Goal: Check status: Check status

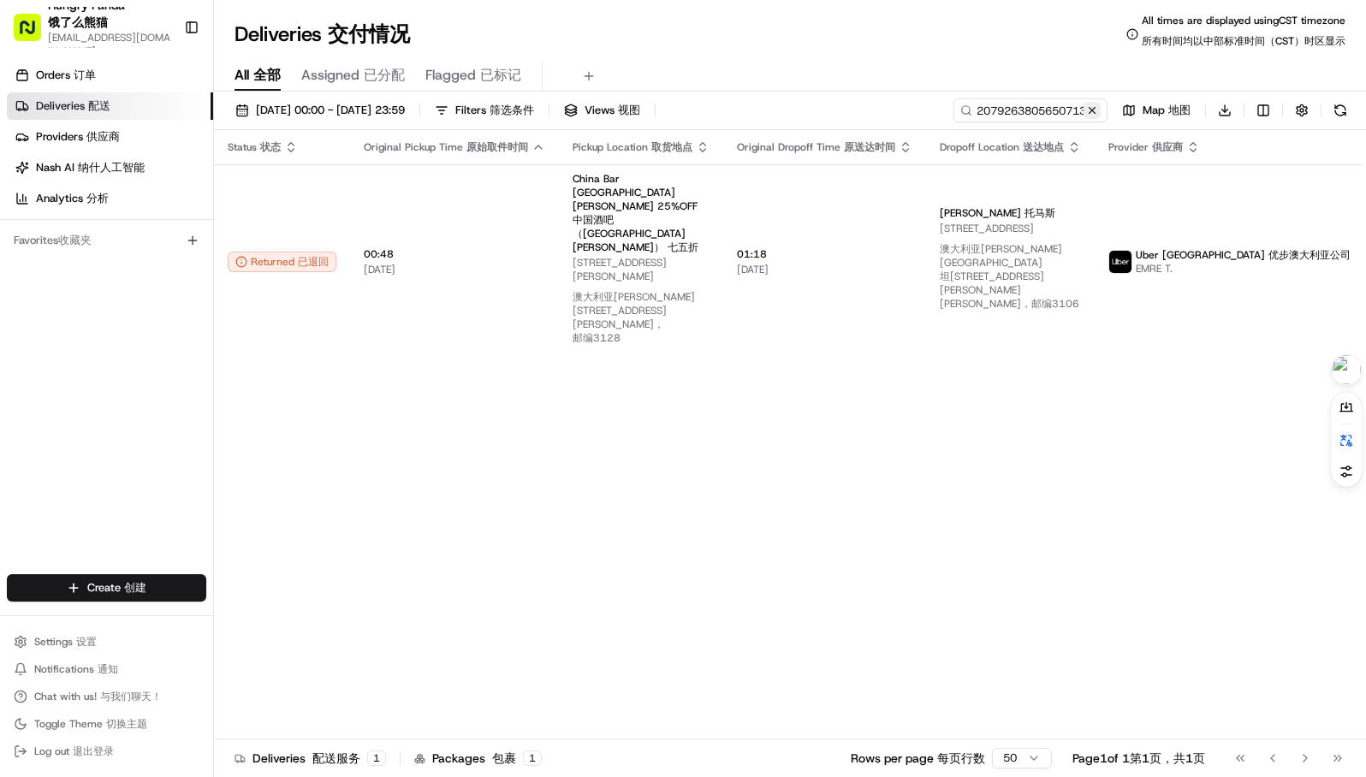
click at [1089, 105] on button at bounding box center [1092, 110] width 17 height 17
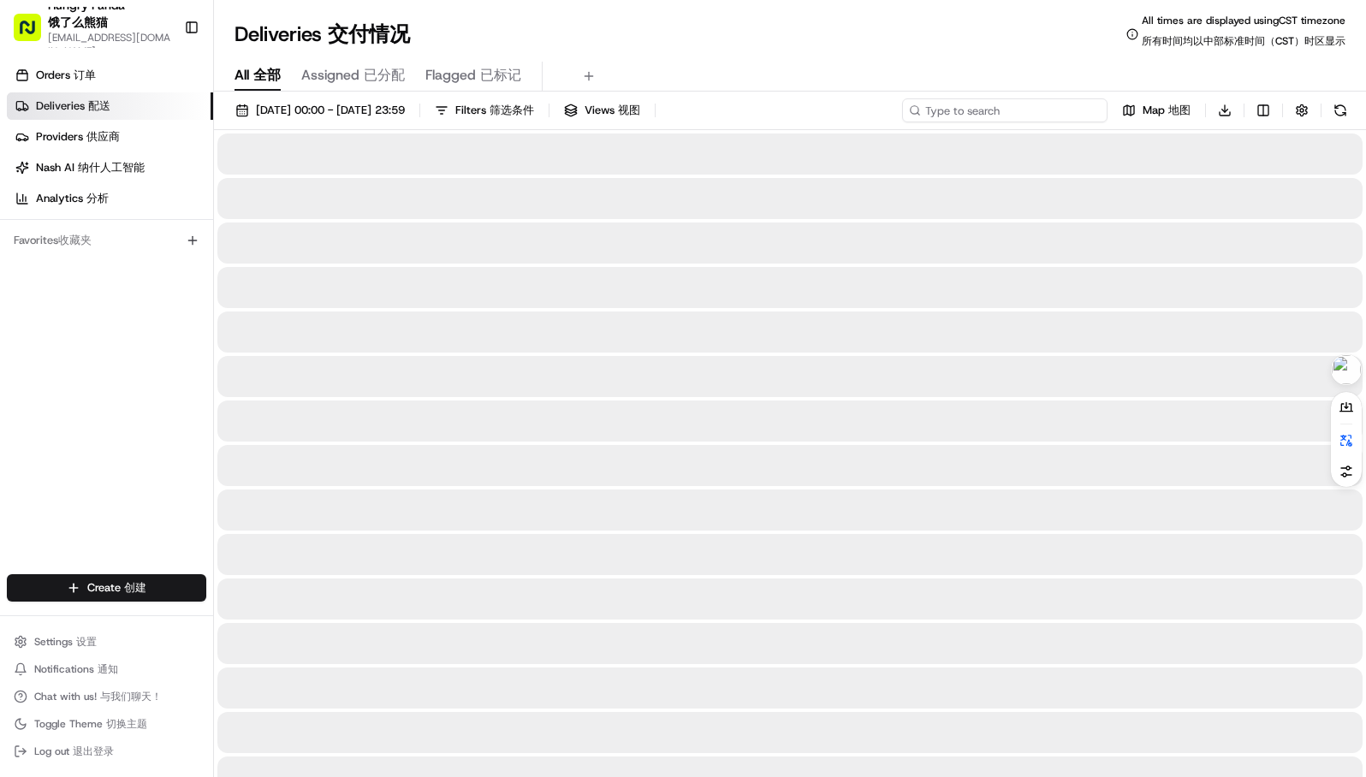
click at [1002, 116] on input at bounding box center [1004, 110] width 205 height 24
paste input "8605368305955713301149"
type input "8605368305955713301149"
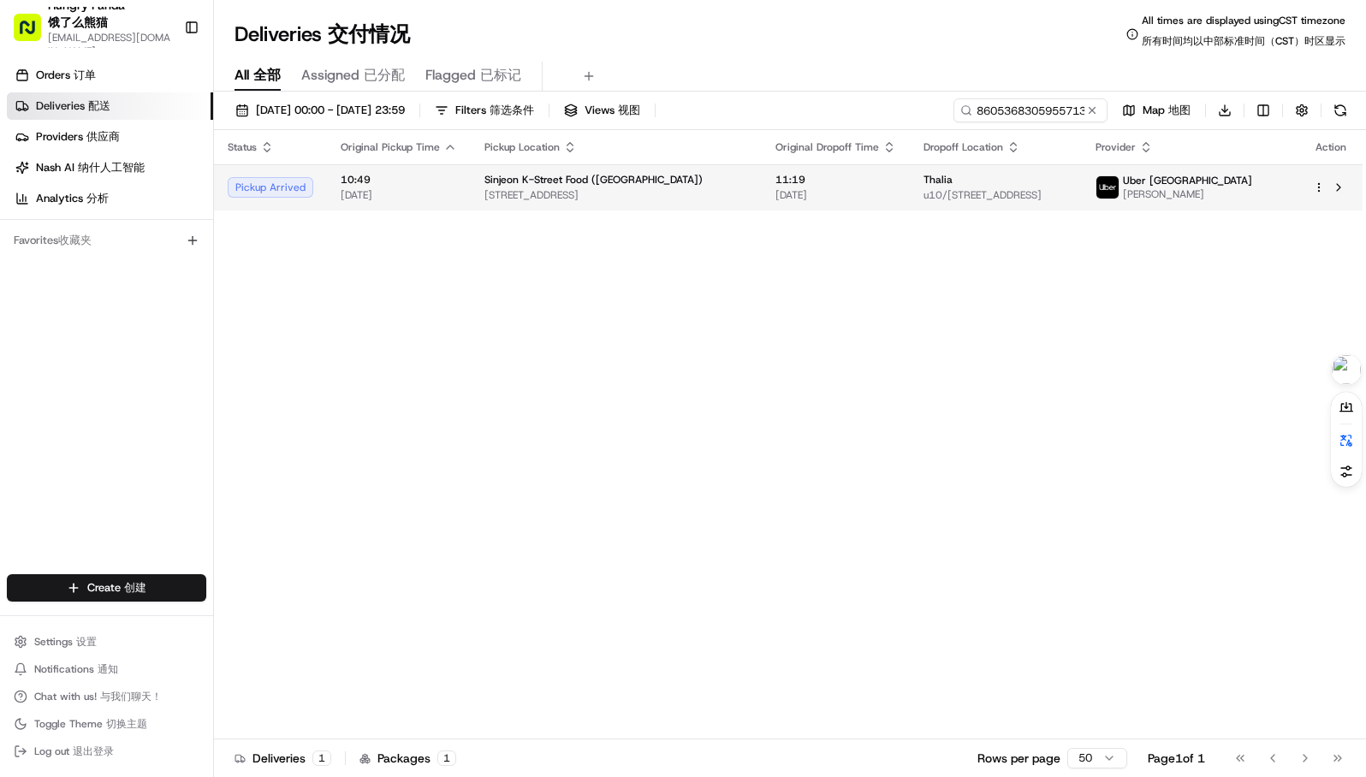
click at [845, 174] on span "11:19" at bounding box center [835, 180] width 121 height 14
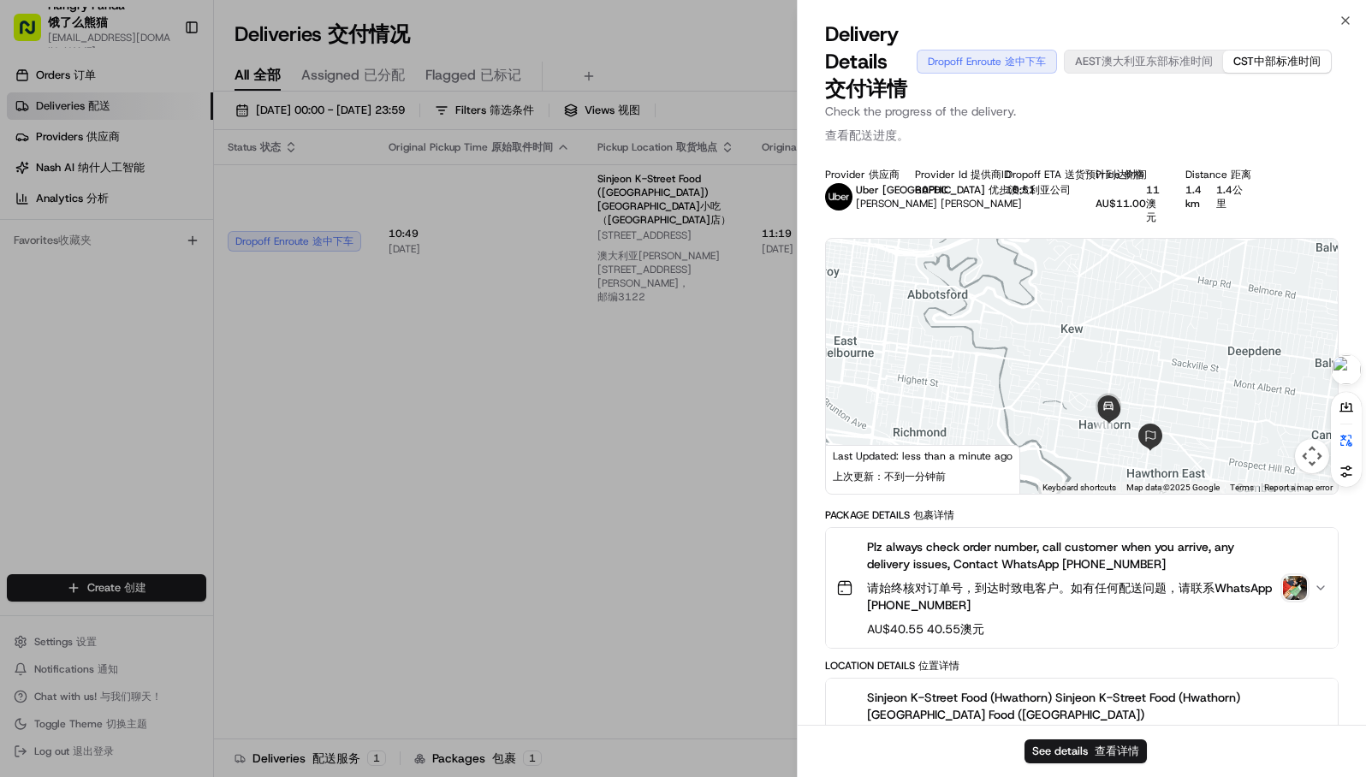
click at [1298, 580] on img "button" at bounding box center [1295, 588] width 24 height 24
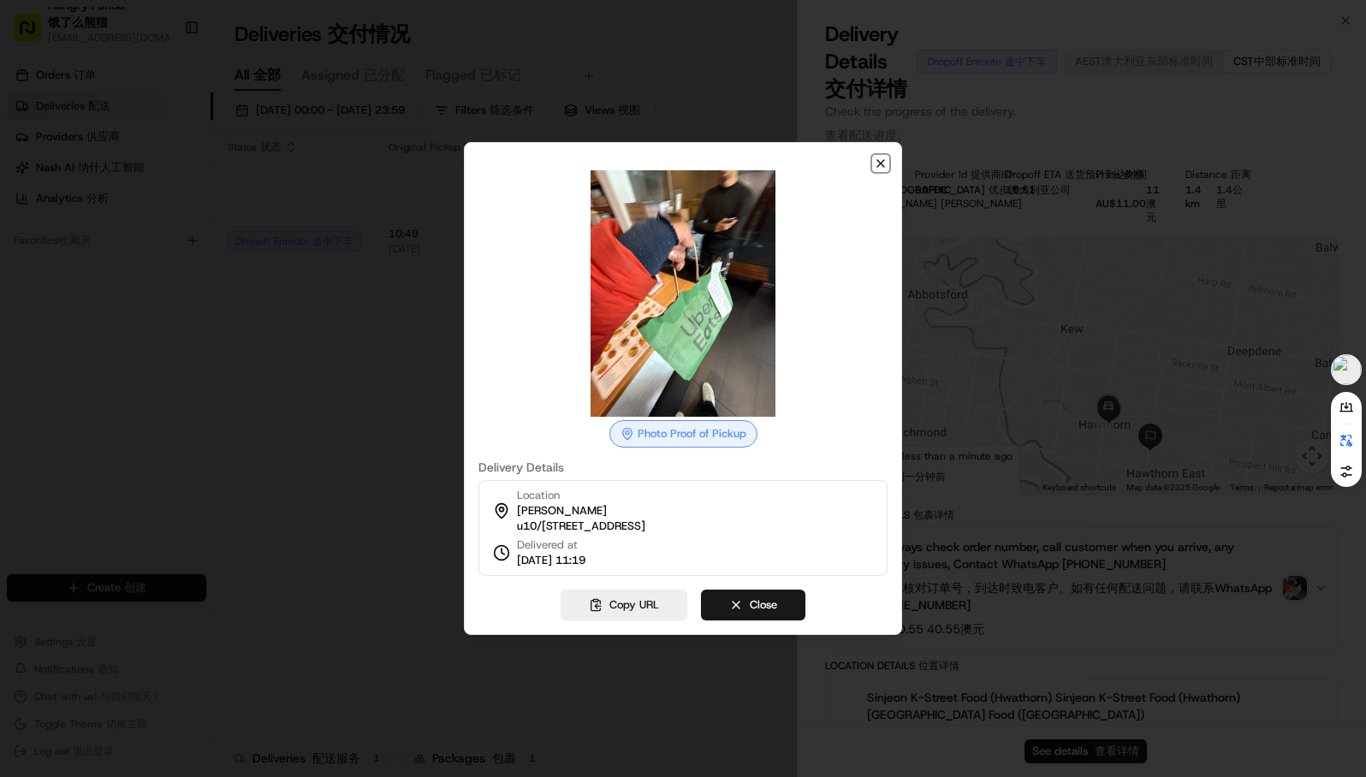
click at [885, 157] on icon "button" at bounding box center [881, 164] width 14 height 14
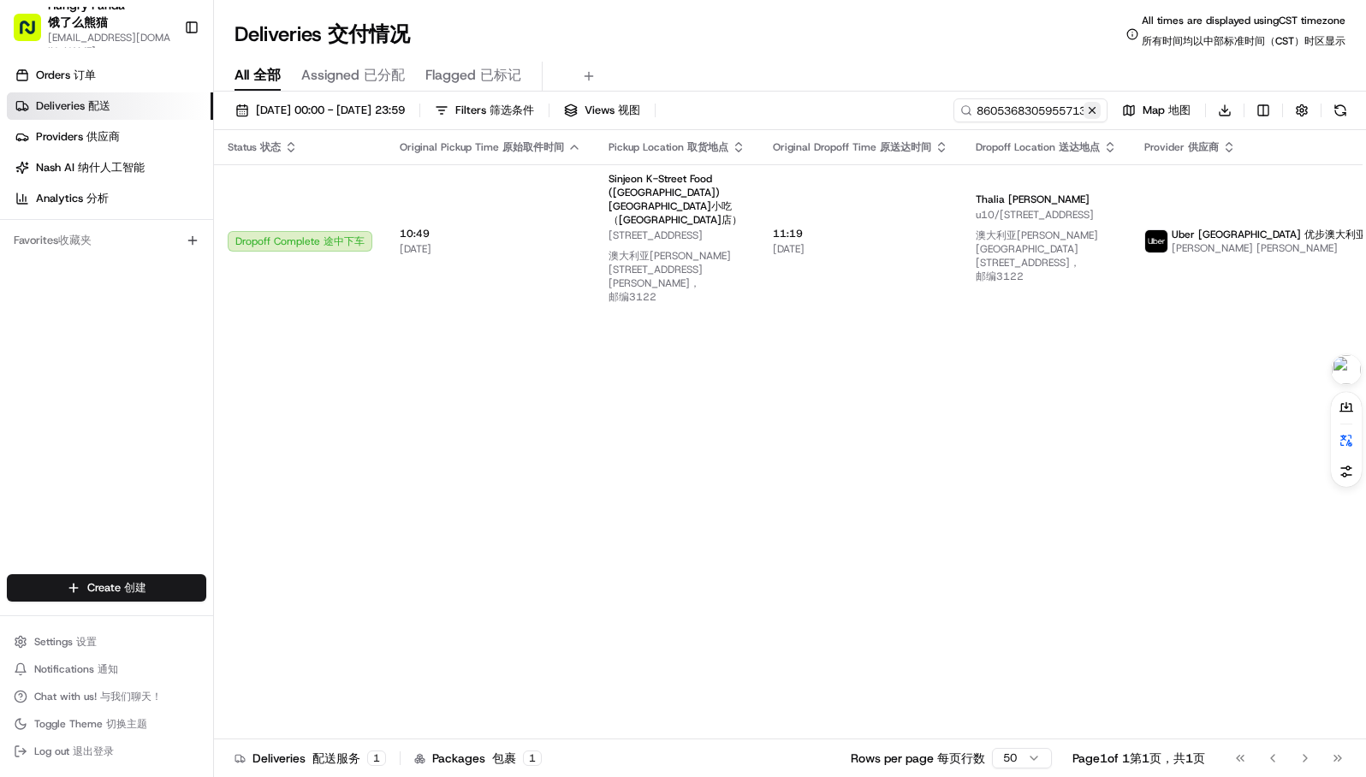
click at [1089, 108] on button at bounding box center [1092, 110] width 17 height 17
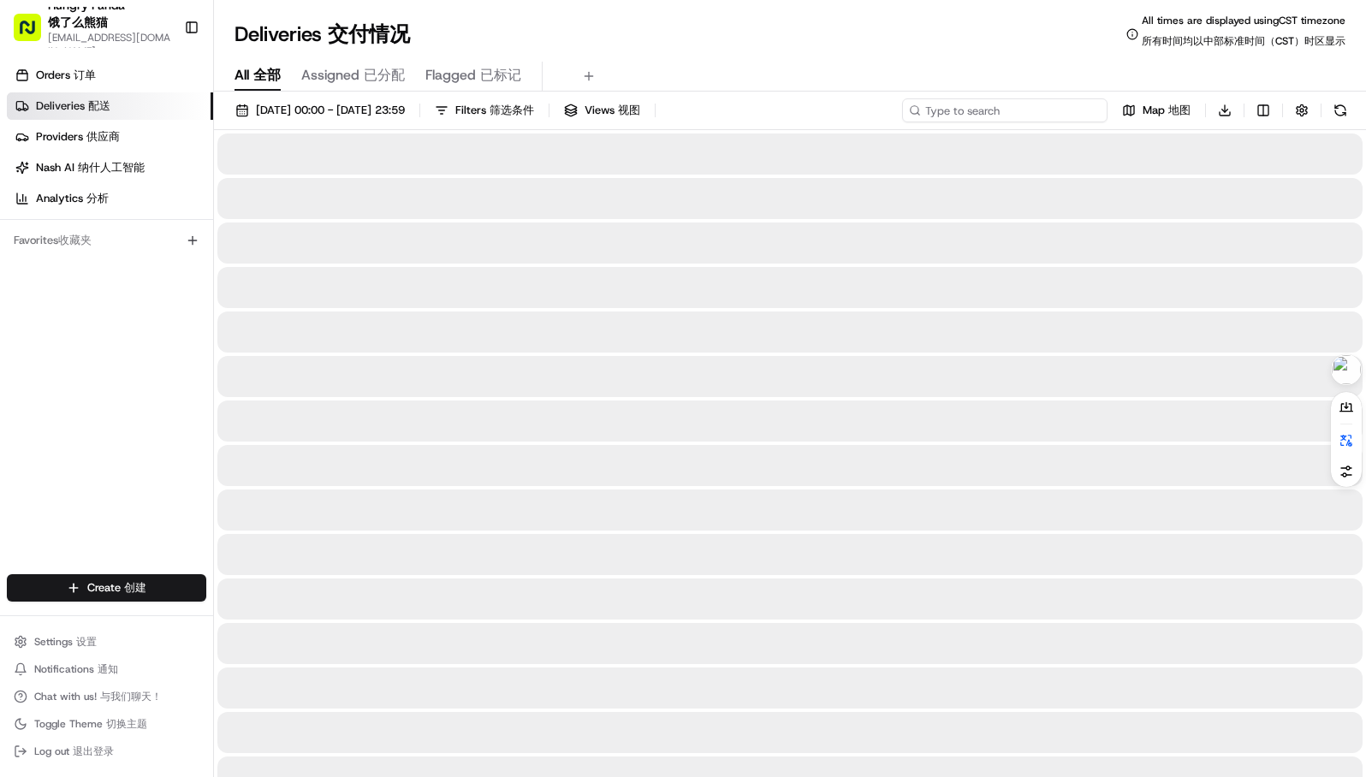
click at [1020, 108] on input at bounding box center [1004, 110] width 205 height 24
paste input "041830714515478372306"
type input "041830714515478372306"
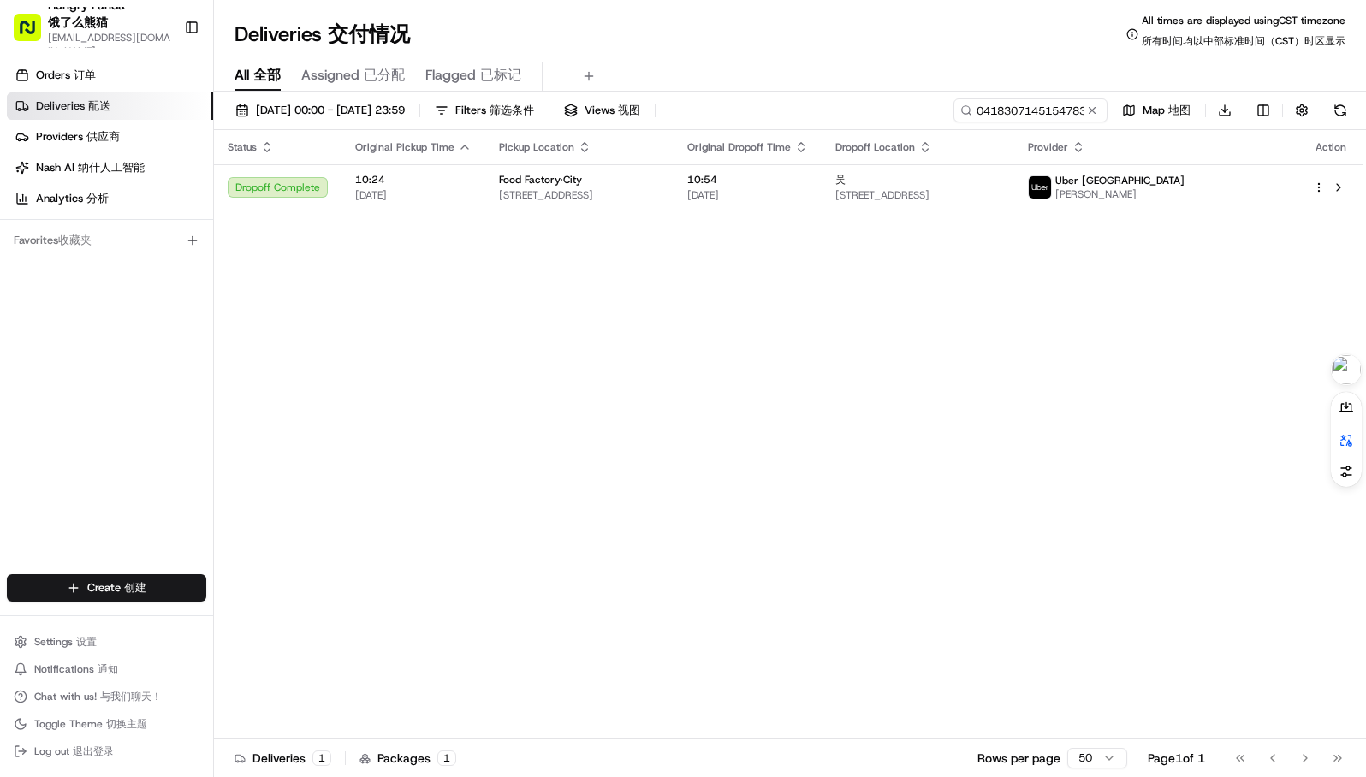
click at [914, 157] on th "Dropoff Location" at bounding box center [918, 147] width 193 height 34
click at [882, 184] on td "吴 [STREET_ADDRESS]" at bounding box center [918, 187] width 193 height 46
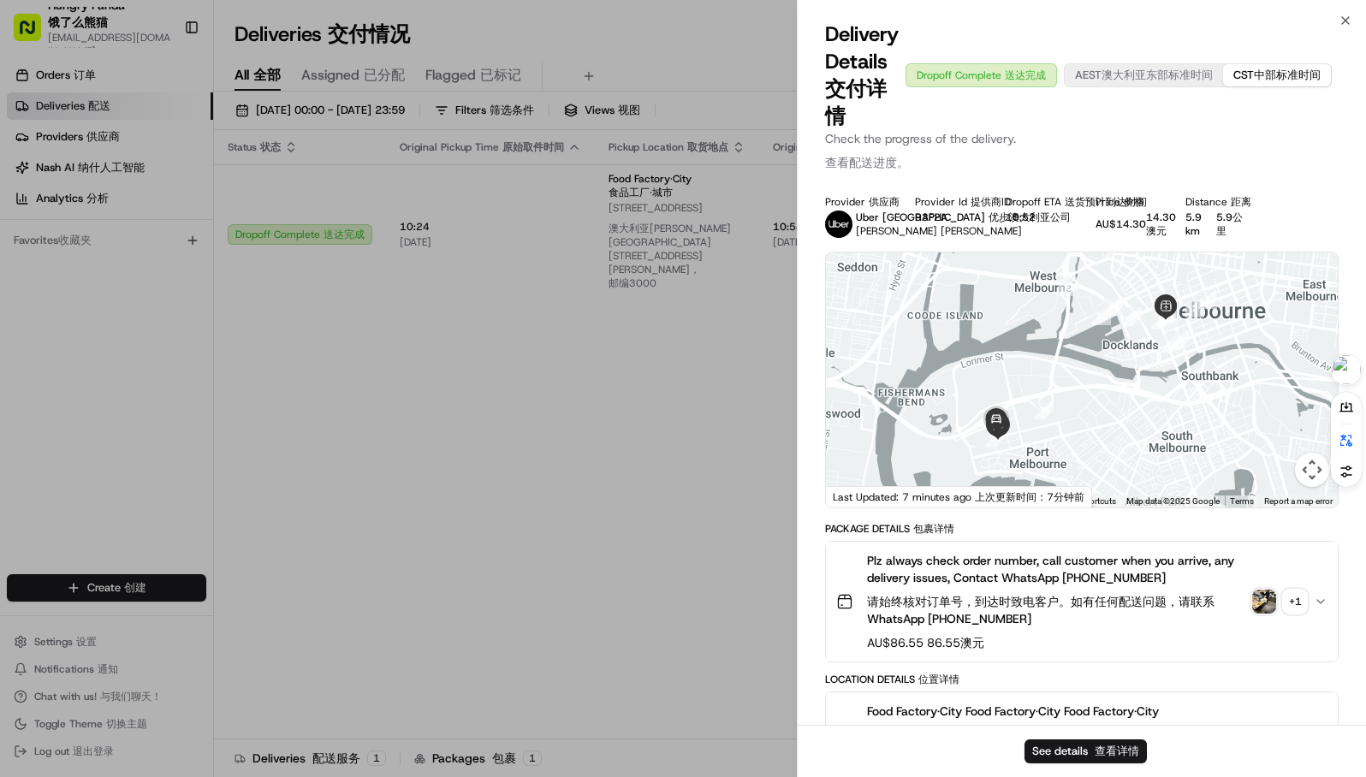
click at [1260, 616] on div "Plz always check order number, call customer when you arrive, any delivery issu…" at bounding box center [1075, 601] width 478 height 99
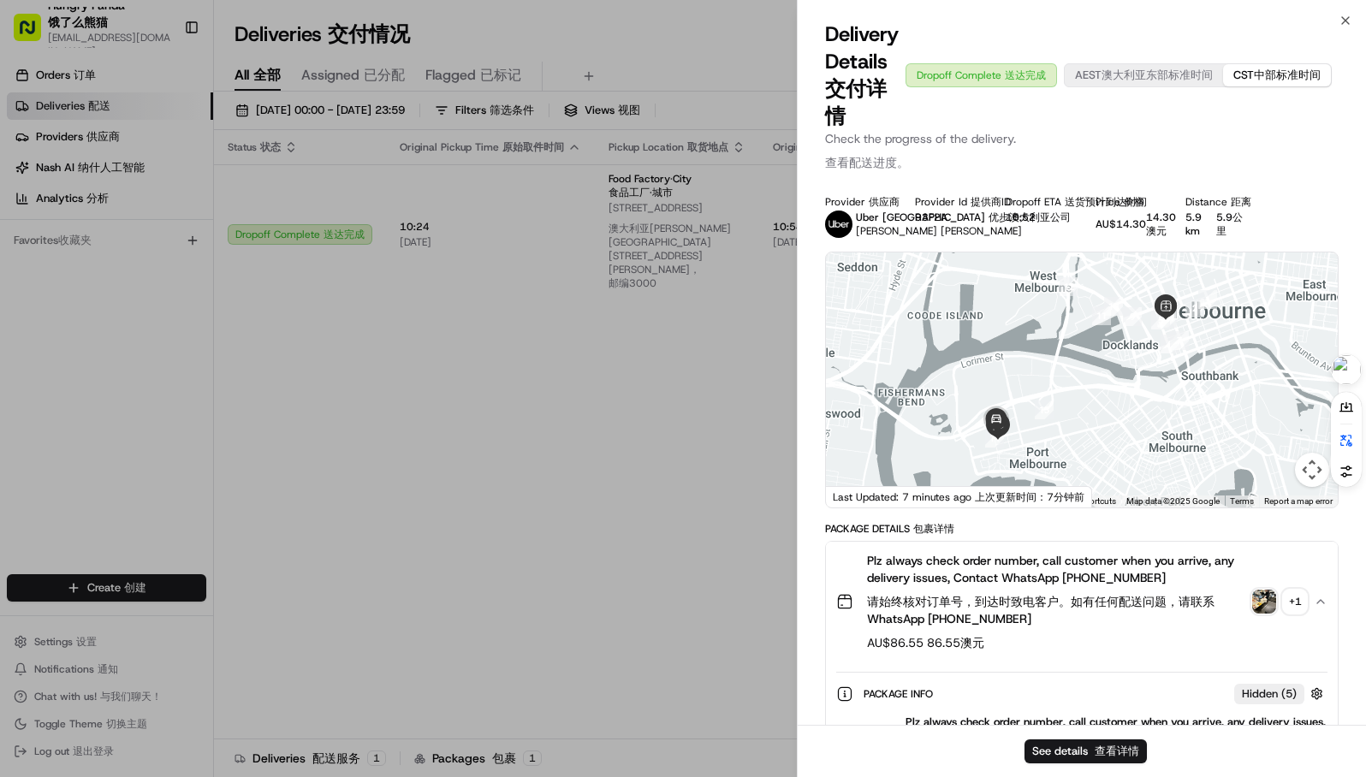
click at [1257, 598] on img "button" at bounding box center [1264, 602] width 24 height 24
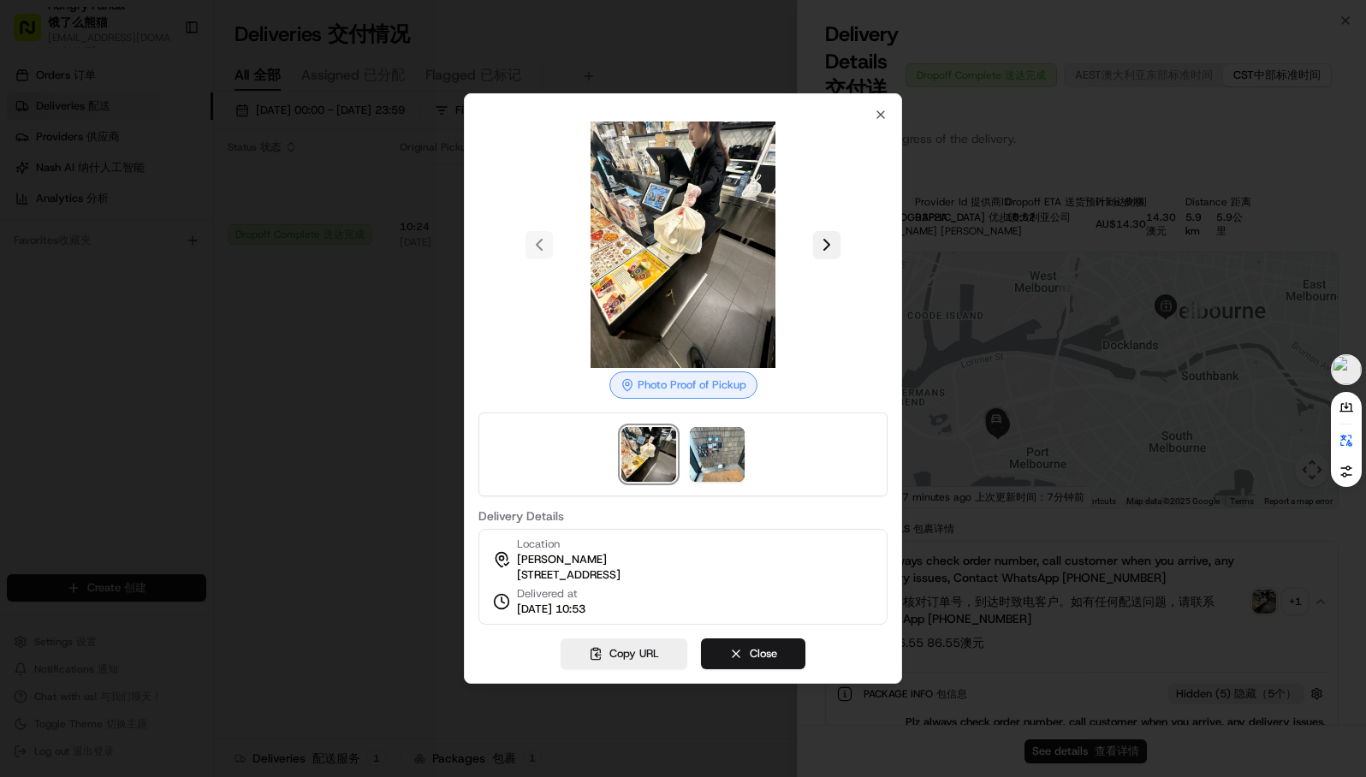
click at [829, 239] on button at bounding box center [826, 244] width 27 height 27
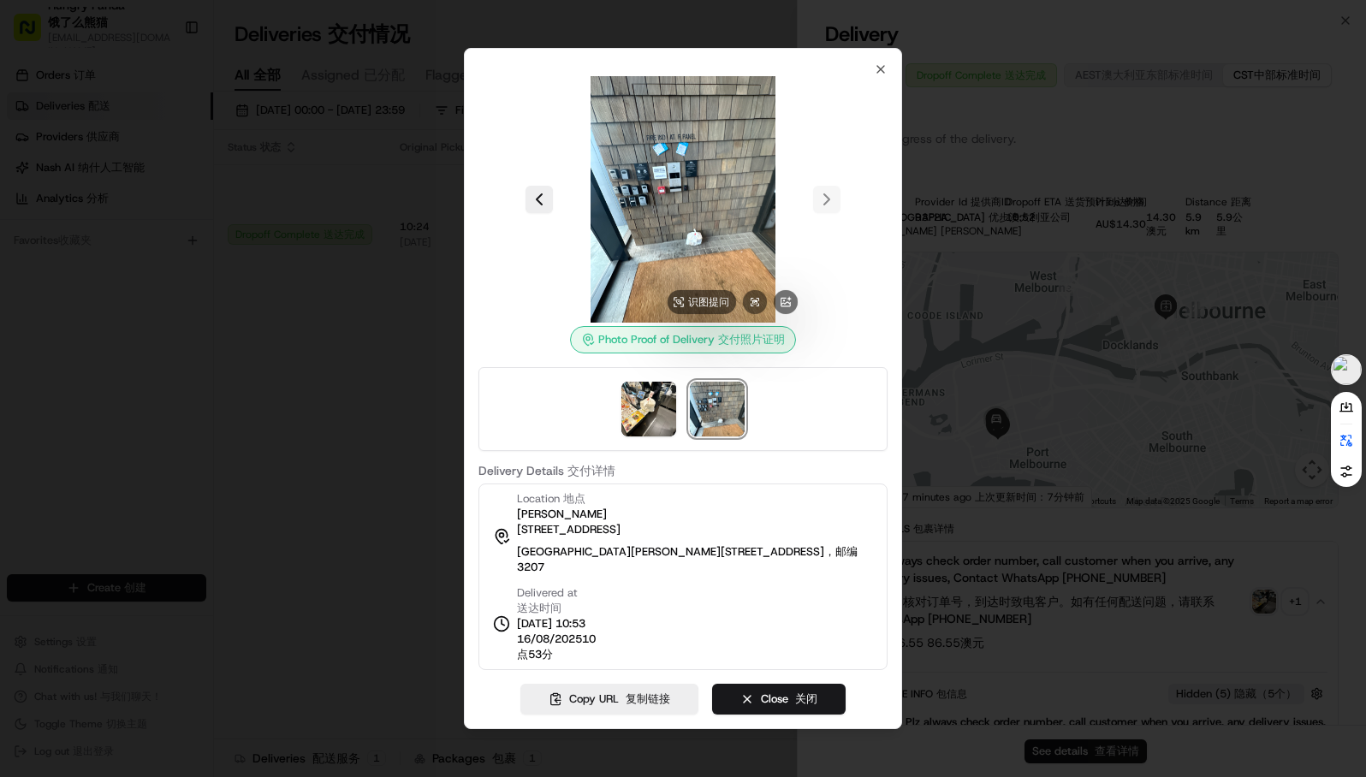
drag, startPoint x: 585, startPoint y: 80, endPoint x: 671, endPoint y: 140, distance: 104.0
click at [671, 140] on div "Photo Proof of Delivery Photo Proof of Delivery 交付照片证明 Delivery Details Deliver…" at bounding box center [682, 366] width 409 height 608
click at [104, 407] on div at bounding box center [683, 388] width 1366 height 777
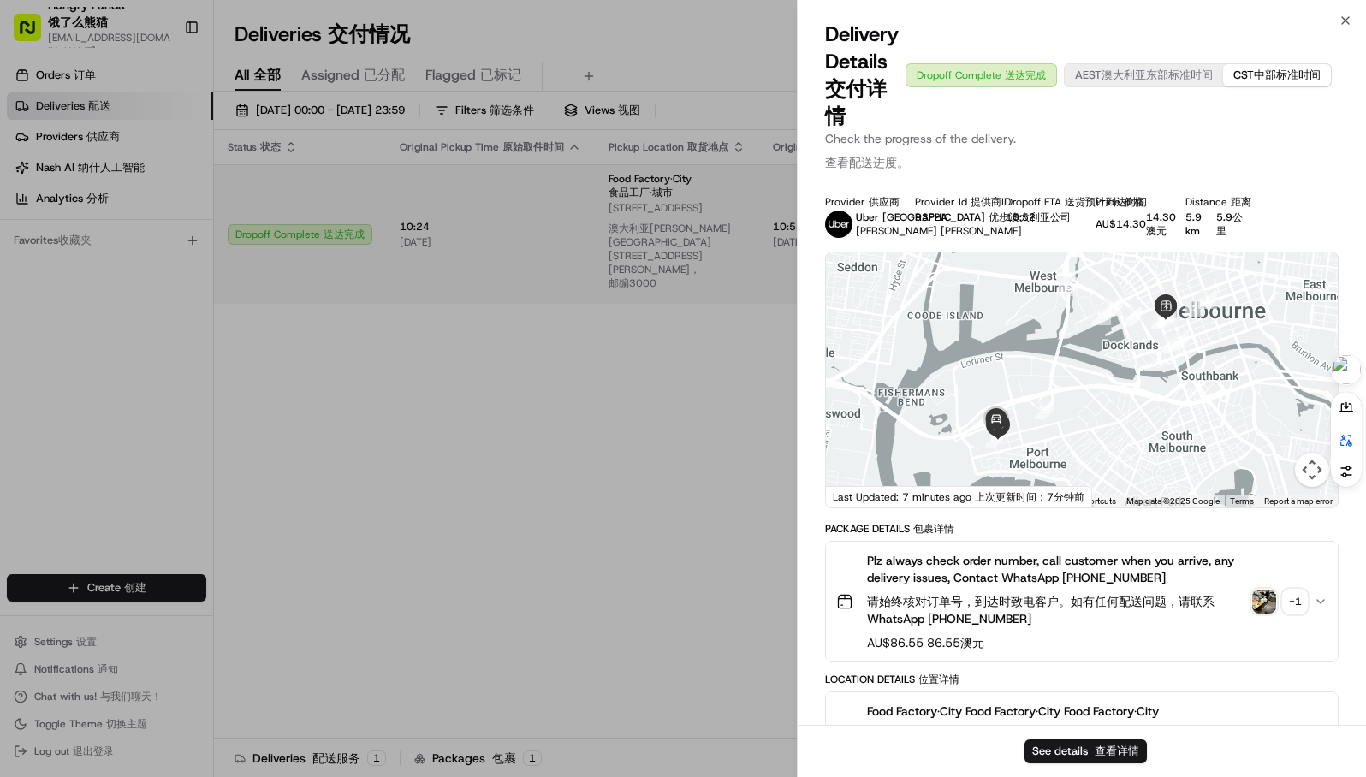
drag, startPoint x: 587, startPoint y: 324, endPoint x: 551, endPoint y: 271, distance: 64.1
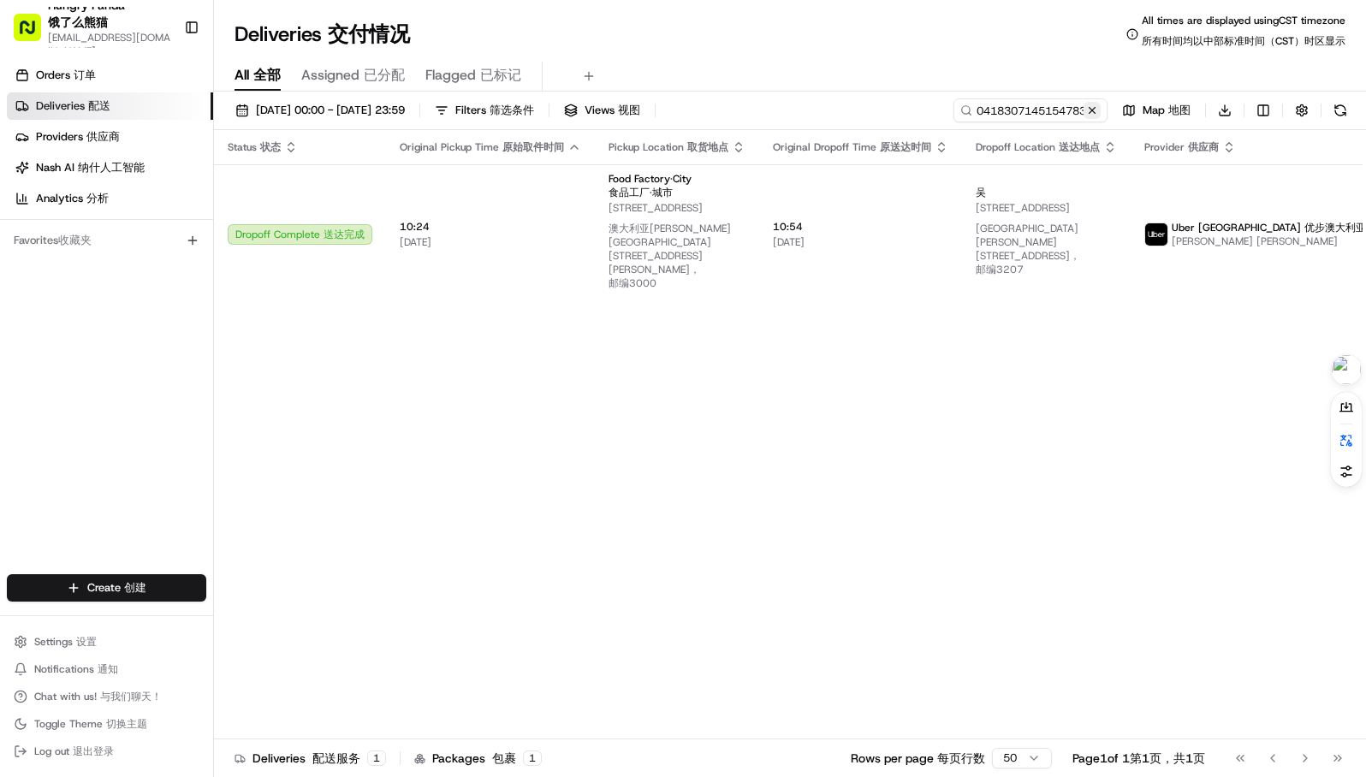
click at [1093, 110] on button at bounding box center [1092, 110] width 17 height 17
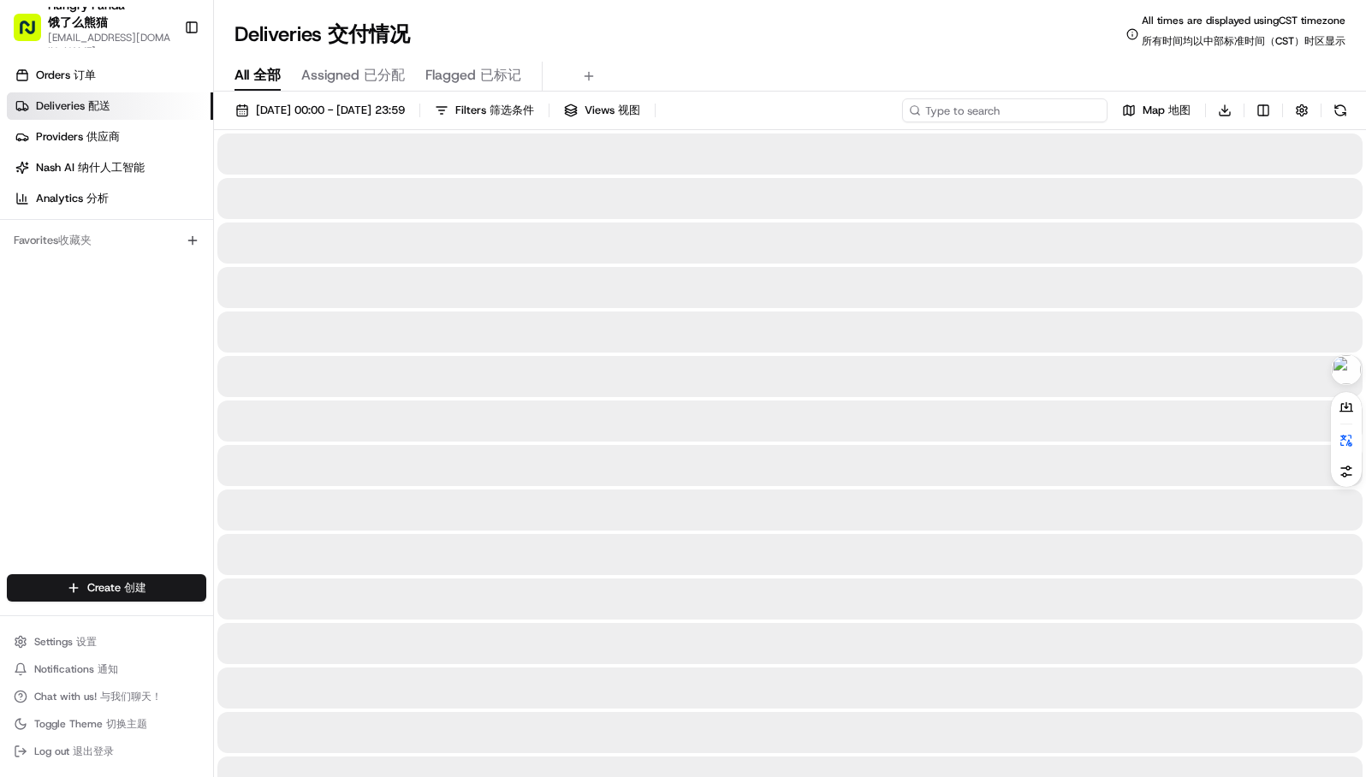
drag, startPoint x: 1025, startPoint y: 107, endPoint x: 1018, endPoint y: 111, distance: 8.8
click at [1022, 110] on input at bounding box center [1004, 110] width 205 height 24
paste input "141639394515874917241"
type input "141639394515874917241"
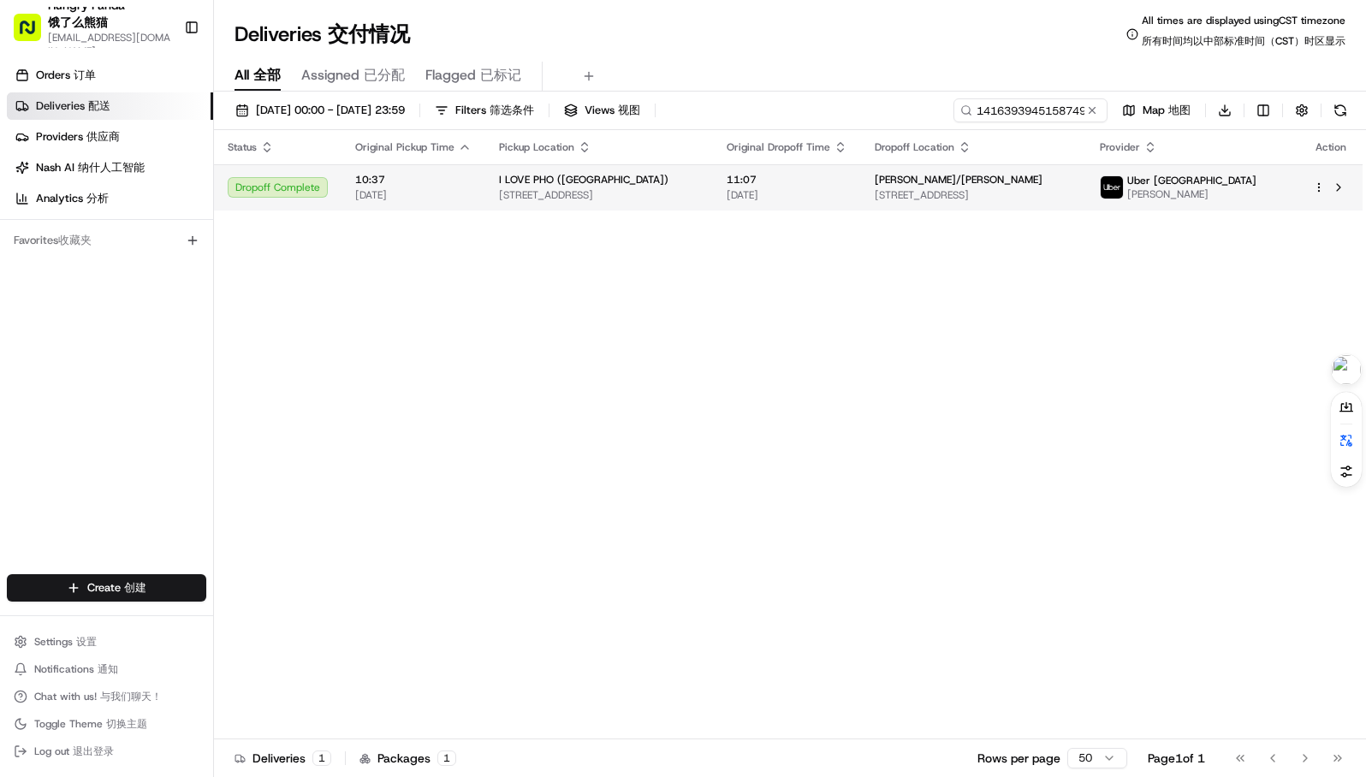
click at [746, 205] on td "11:07 [DATE]" at bounding box center [787, 187] width 148 height 46
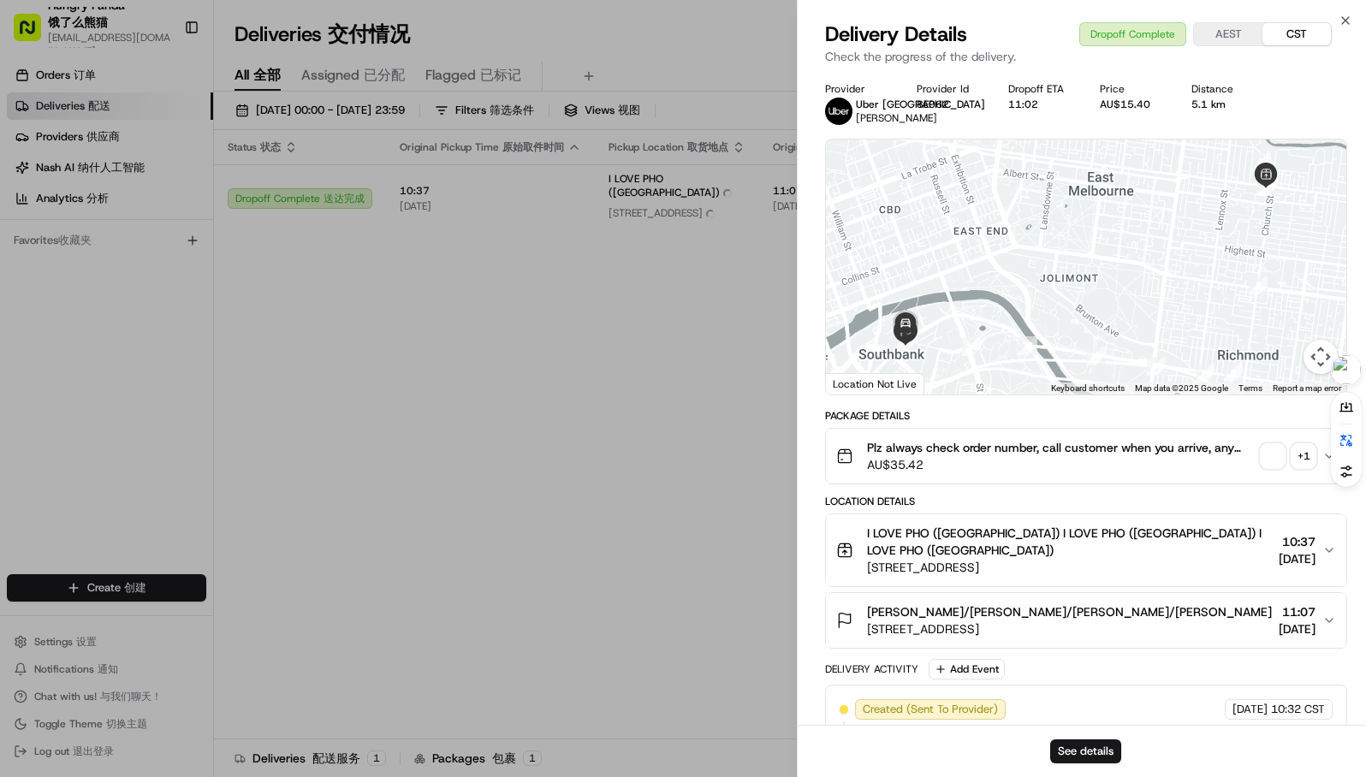
click at [1263, 464] on span "button" at bounding box center [1273, 456] width 24 height 24
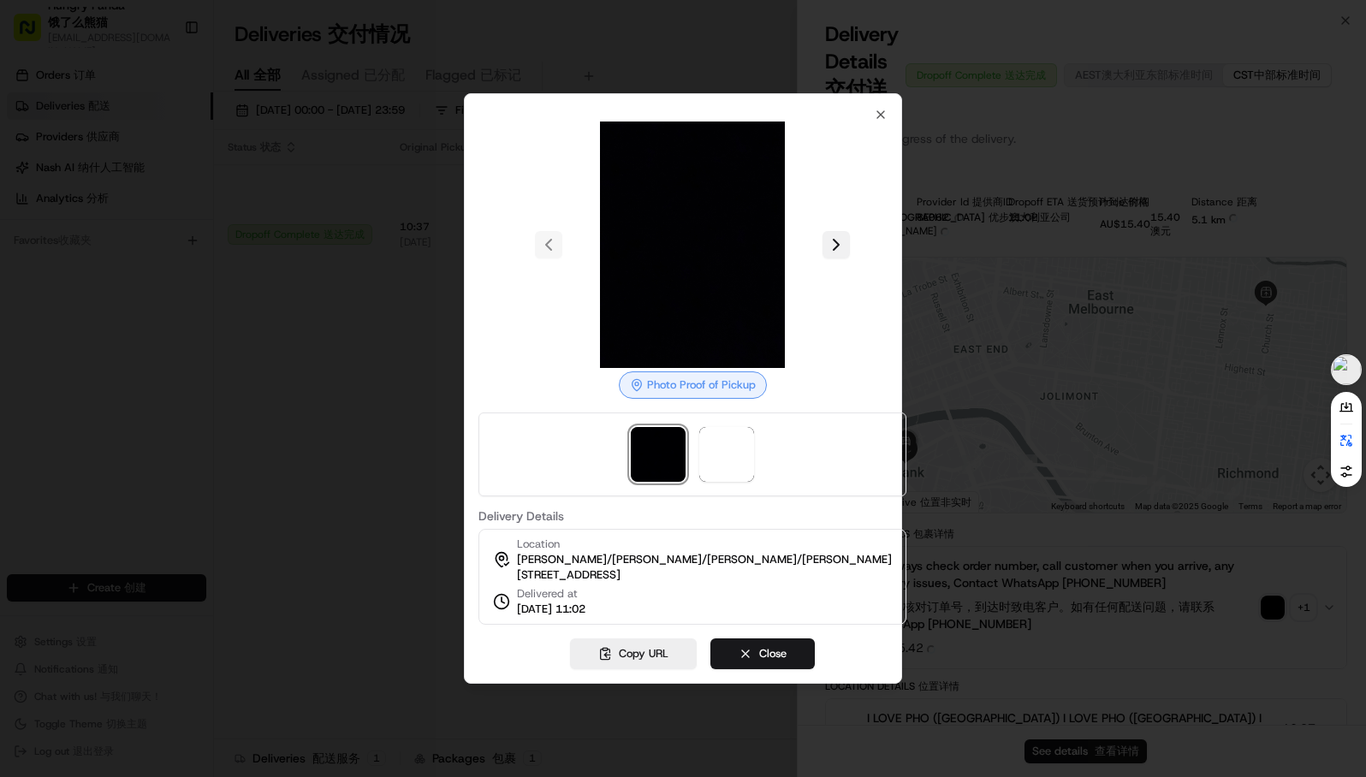
click at [823, 231] on button at bounding box center [836, 244] width 27 height 27
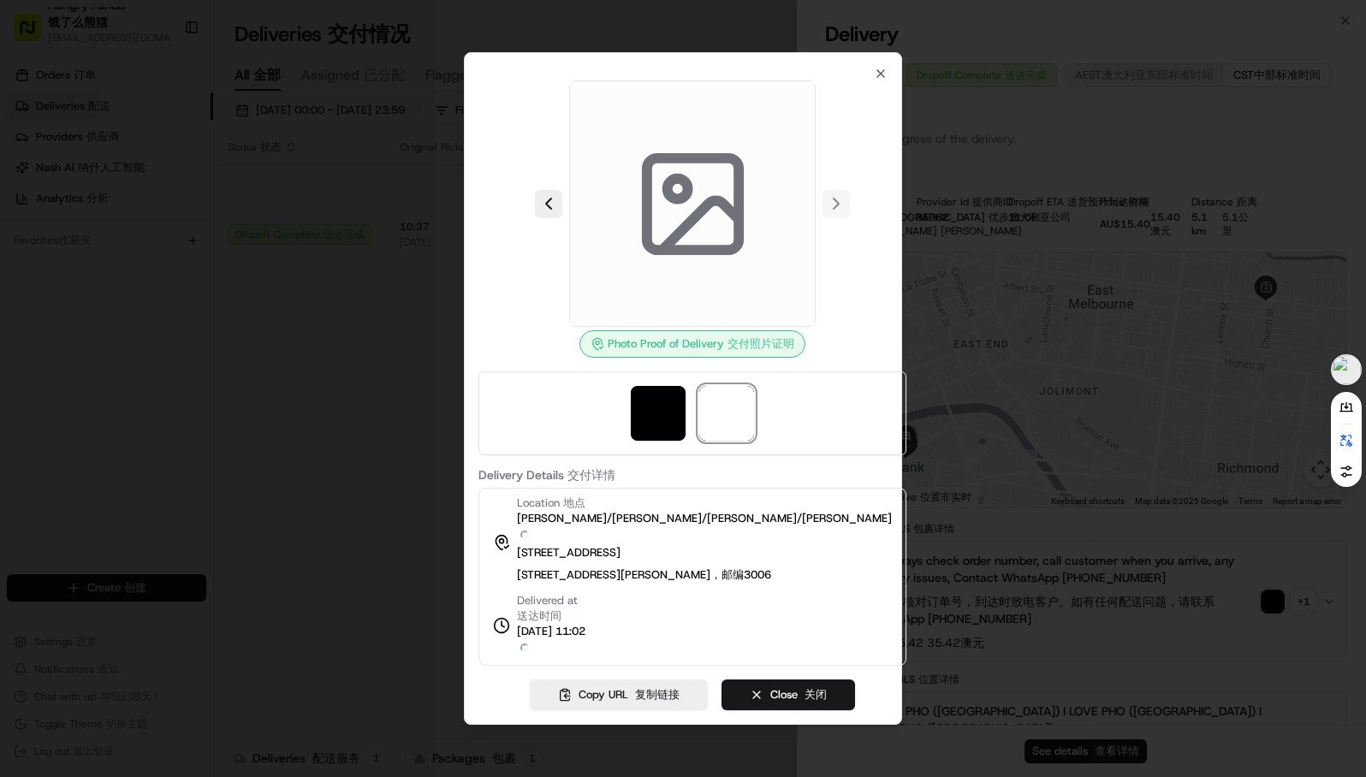
click at [826, 211] on div at bounding box center [692, 203] width 428 height 247
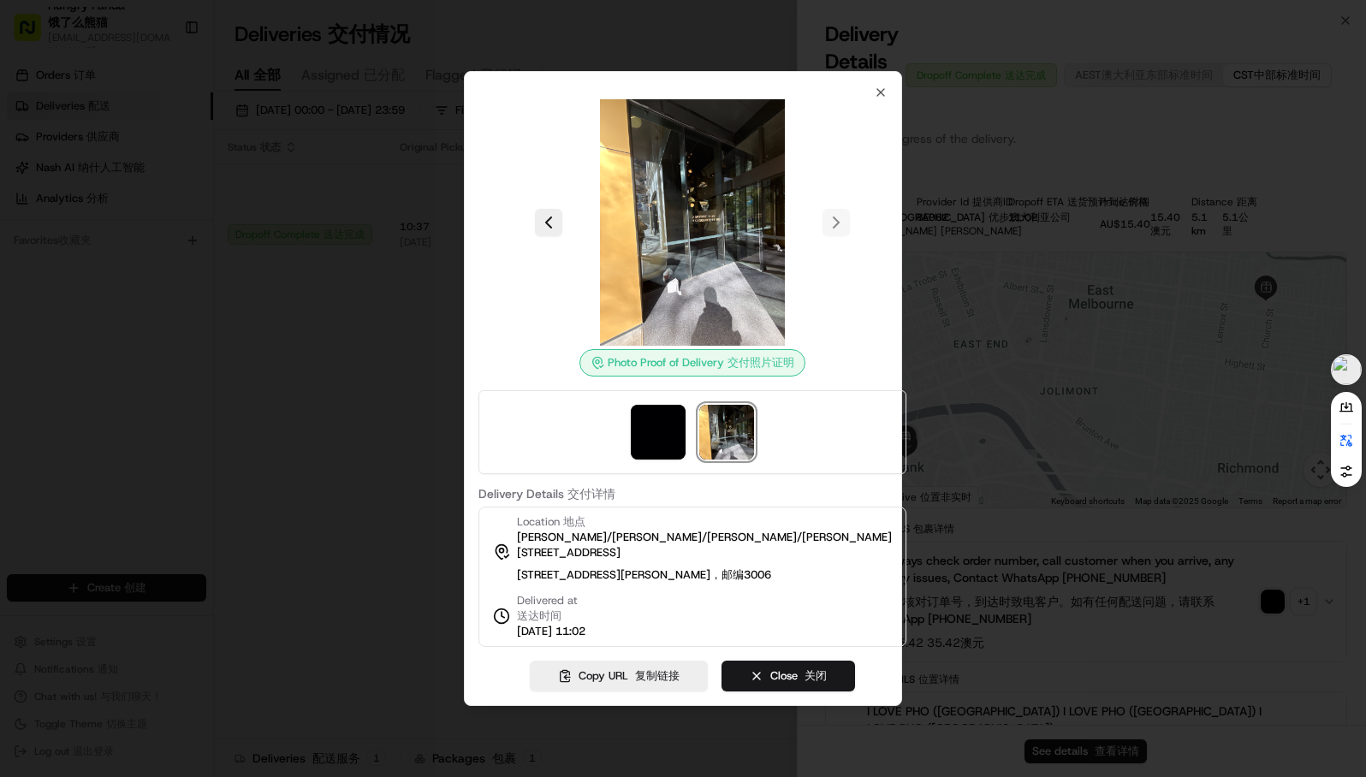
click at [347, 531] on div at bounding box center [683, 388] width 1366 height 777
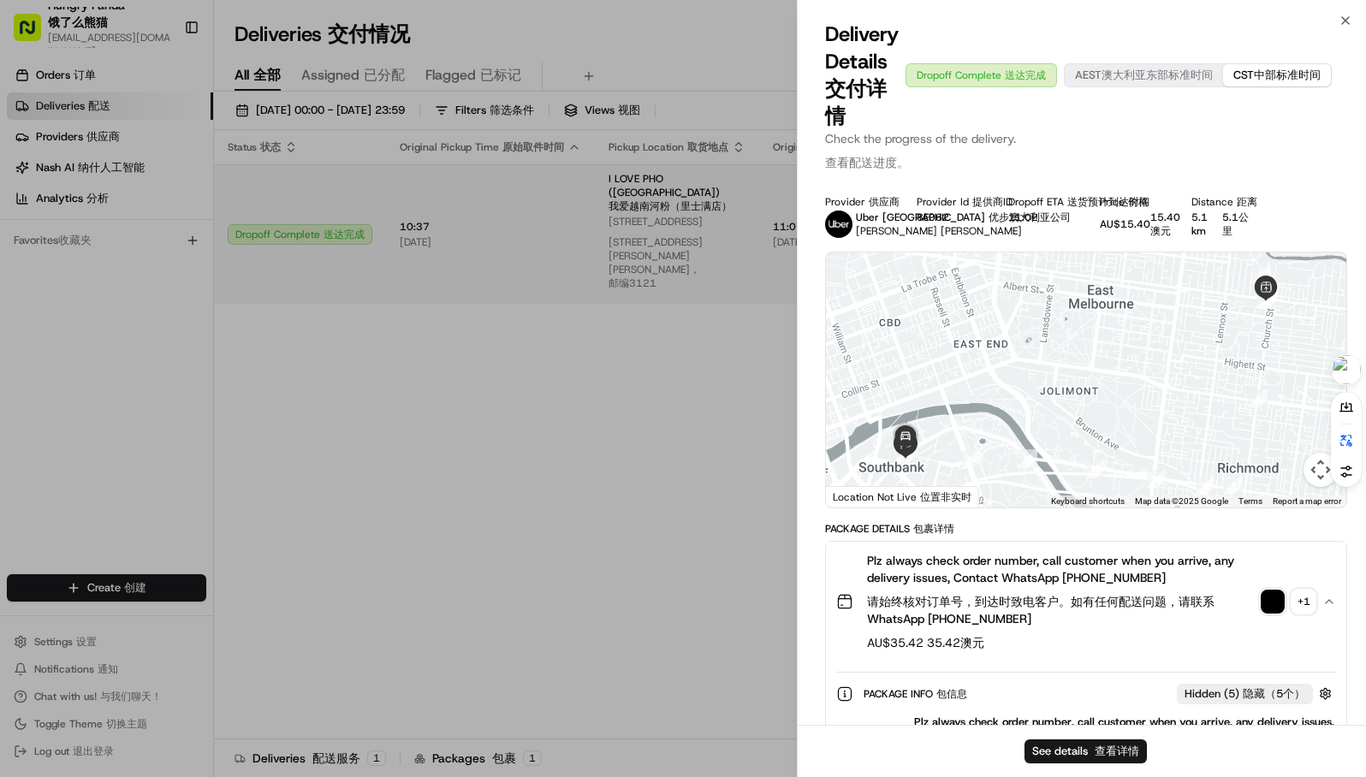
drag, startPoint x: 132, startPoint y: 368, endPoint x: 215, endPoint y: 165, distance: 219.2
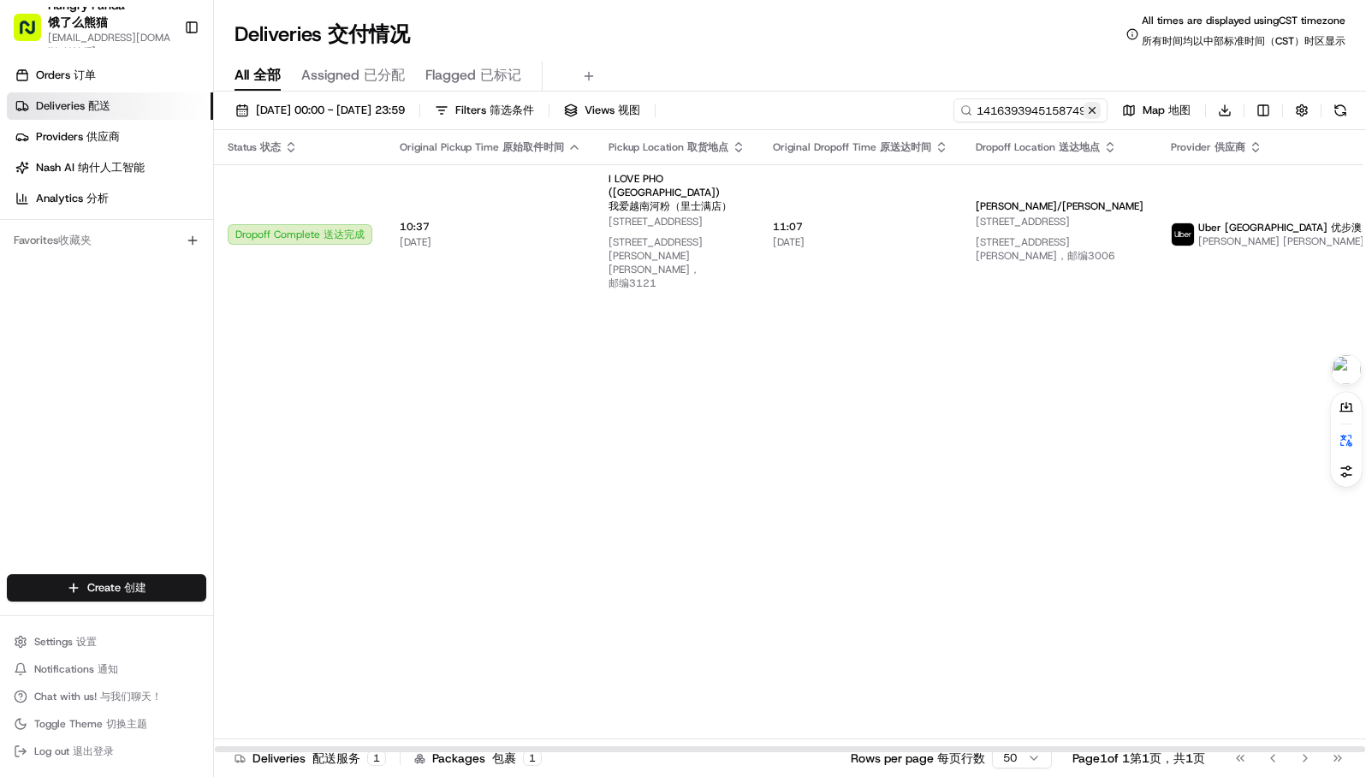
click at [1098, 107] on button at bounding box center [1092, 110] width 17 height 17
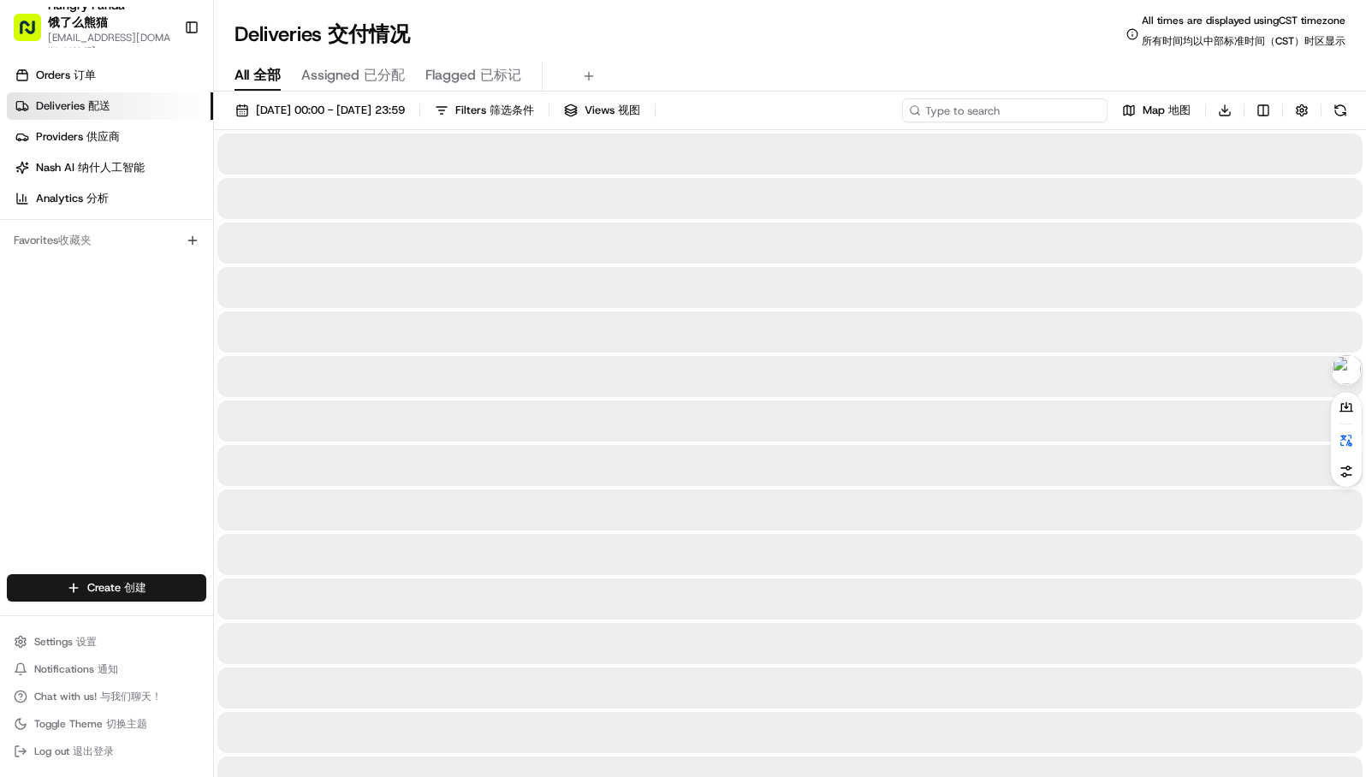
click at [1047, 107] on input at bounding box center [1004, 110] width 205 height 24
paste input "930237637595472745804"
type input "930237637595472745804"
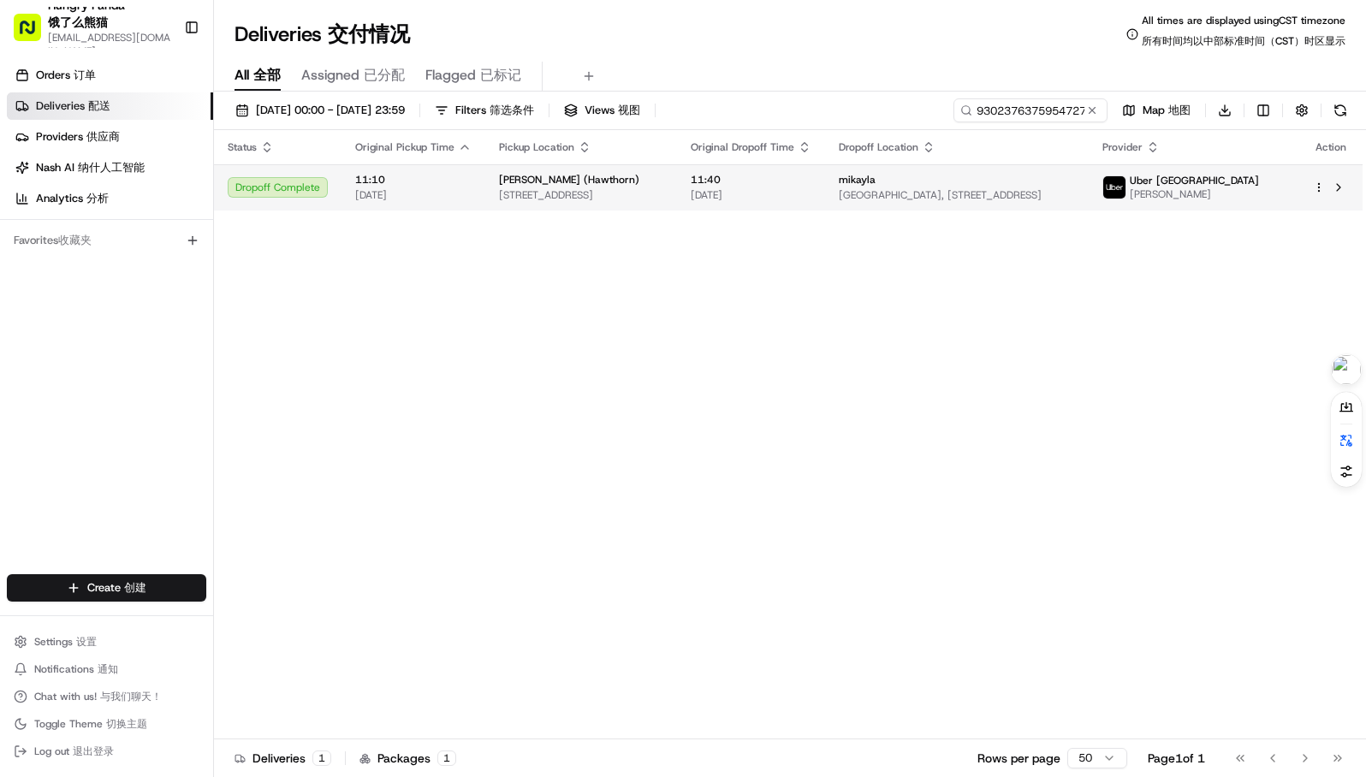
click at [548, 191] on span "[STREET_ADDRESS]" at bounding box center [581, 195] width 164 height 14
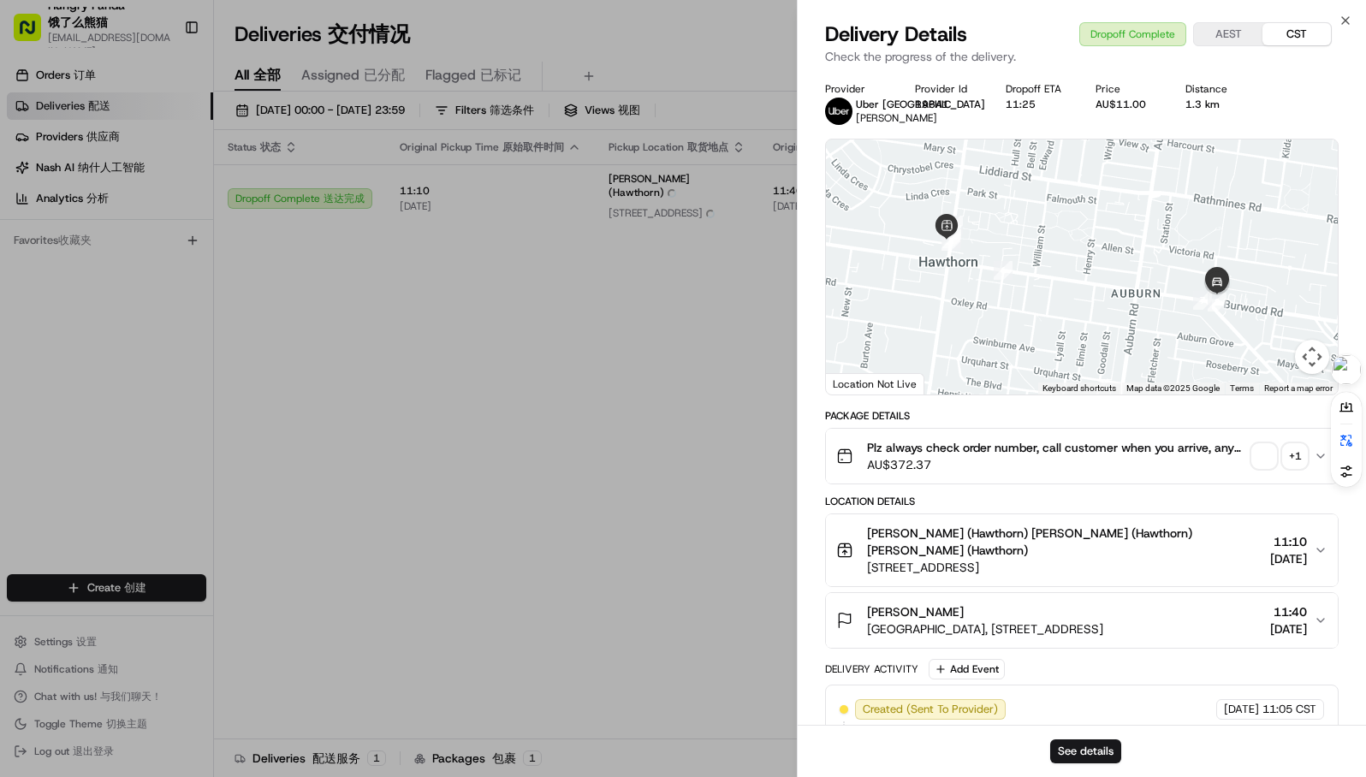
click at [1265, 458] on span "button" at bounding box center [1264, 456] width 24 height 24
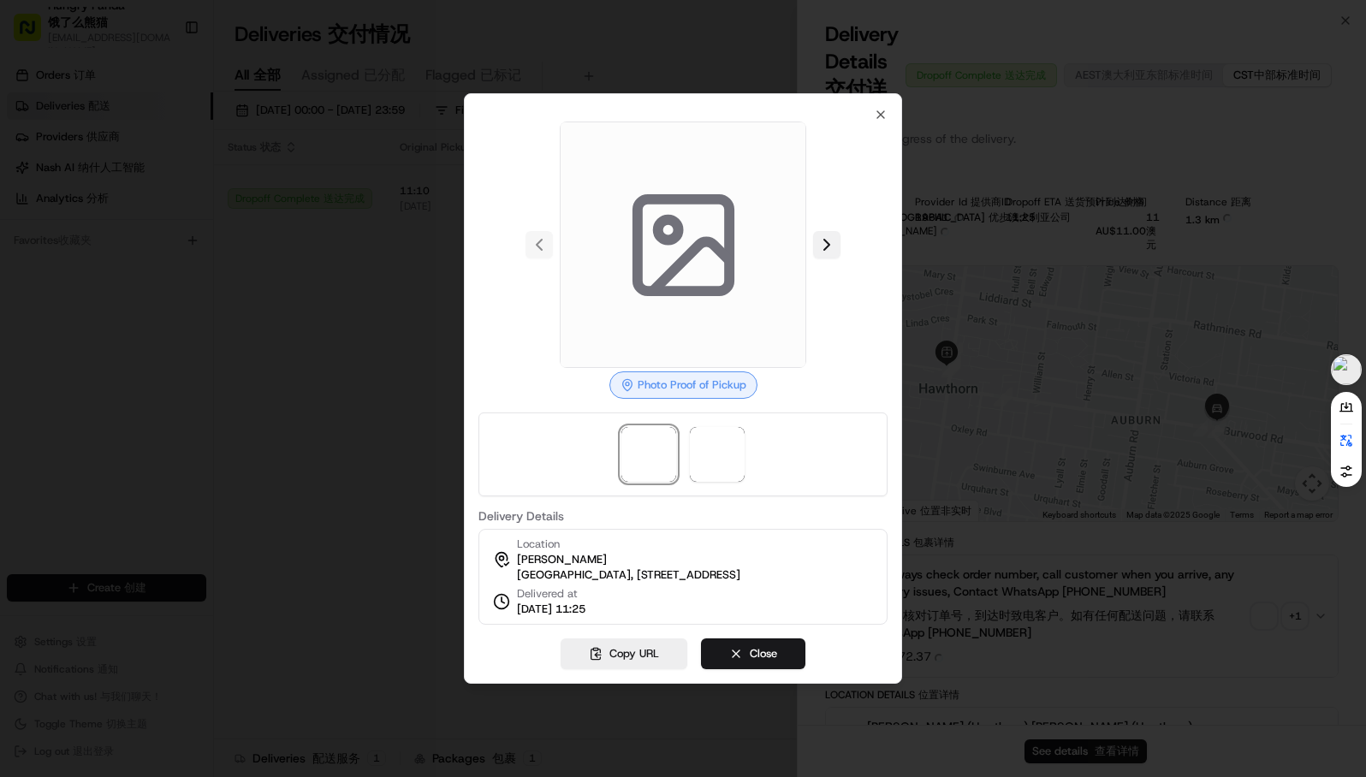
click at [830, 233] on button at bounding box center [826, 244] width 27 height 27
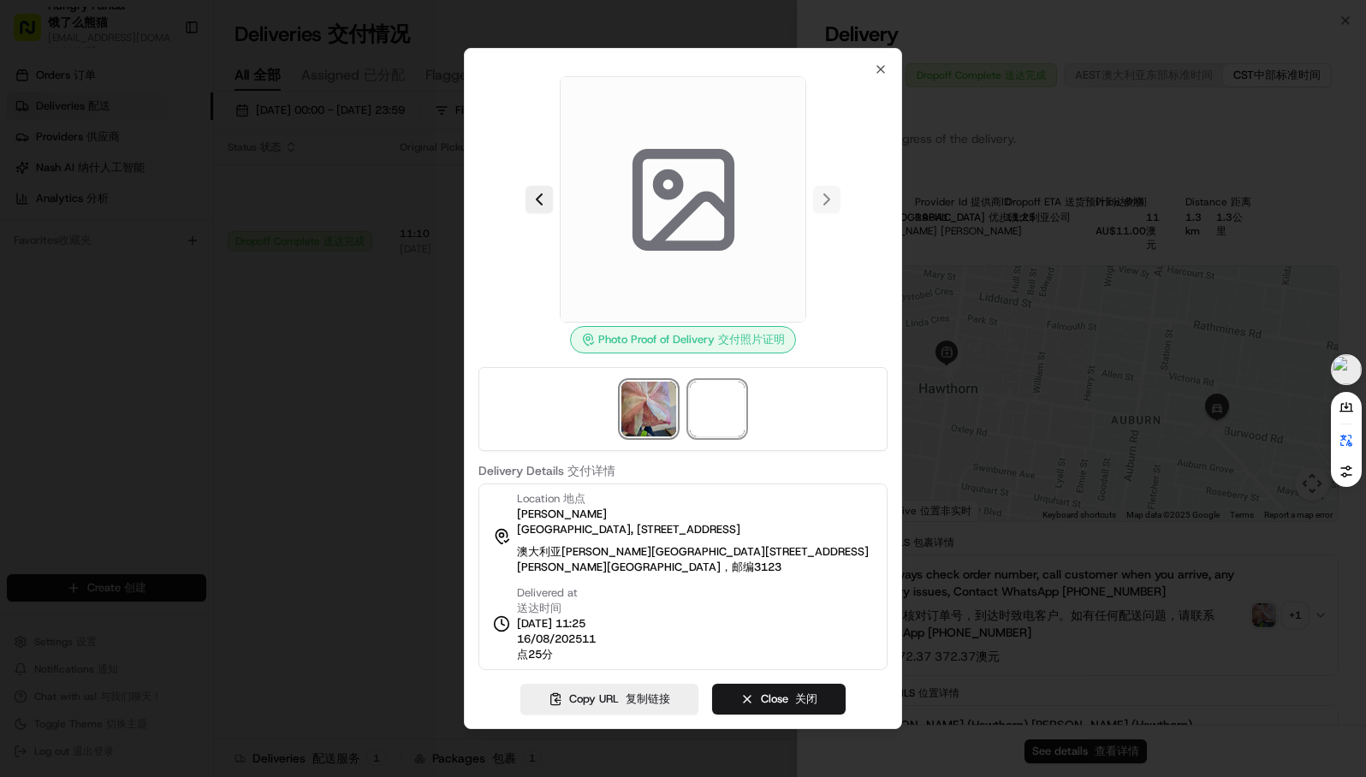
click at [651, 411] on img at bounding box center [648, 409] width 55 height 55
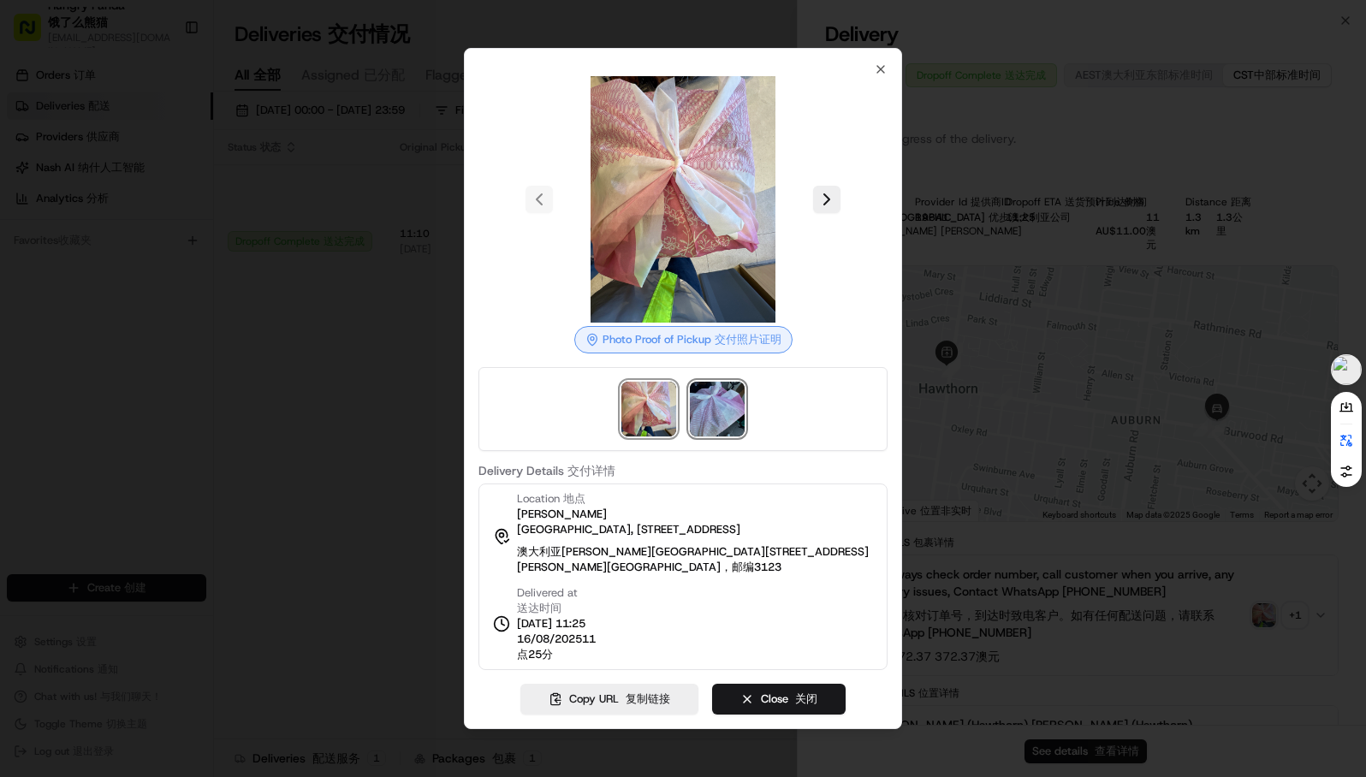
click at [702, 413] on img at bounding box center [717, 409] width 55 height 55
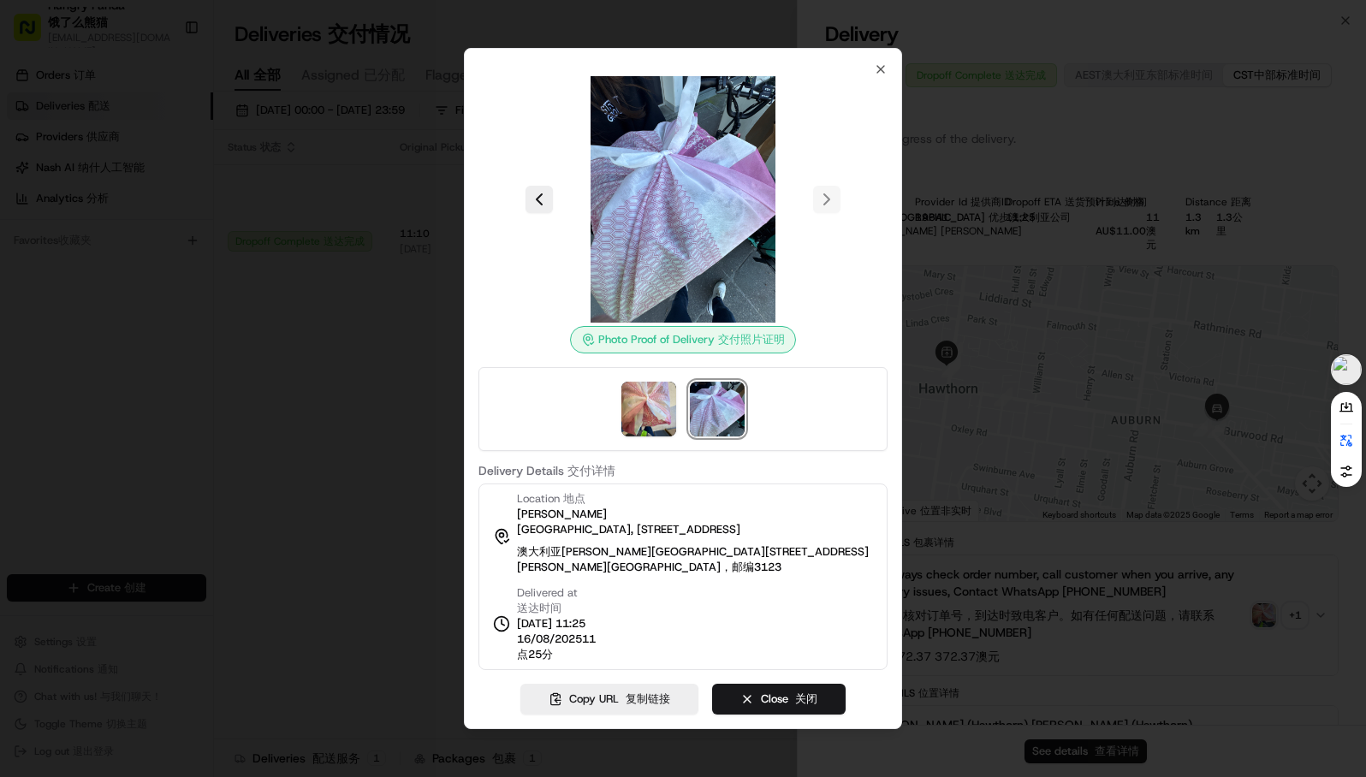
click at [133, 336] on div at bounding box center [683, 388] width 1366 height 777
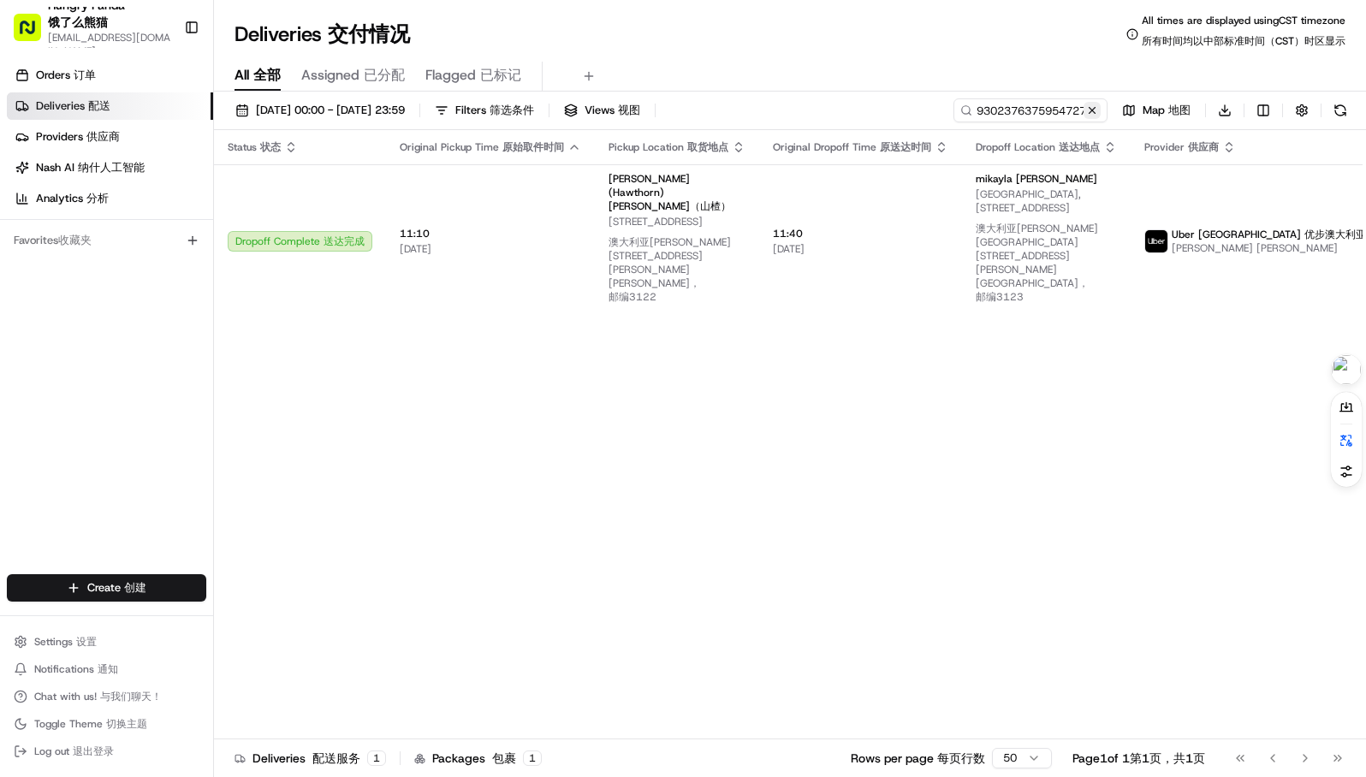
click at [1097, 111] on button at bounding box center [1092, 110] width 17 height 17
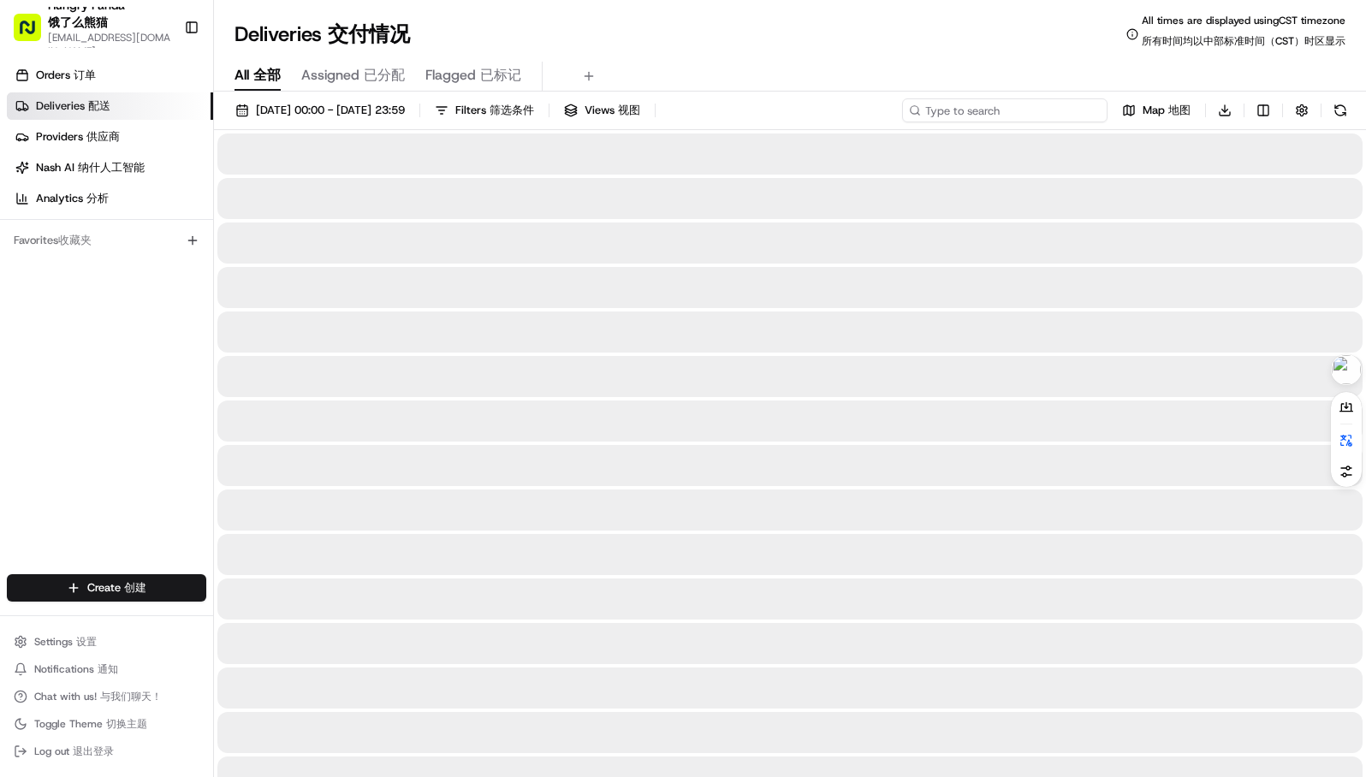
click at [1033, 110] on input at bounding box center [1004, 110] width 205 height 24
paste input "9908376975858788611479"
type input "9908376975858788611479"
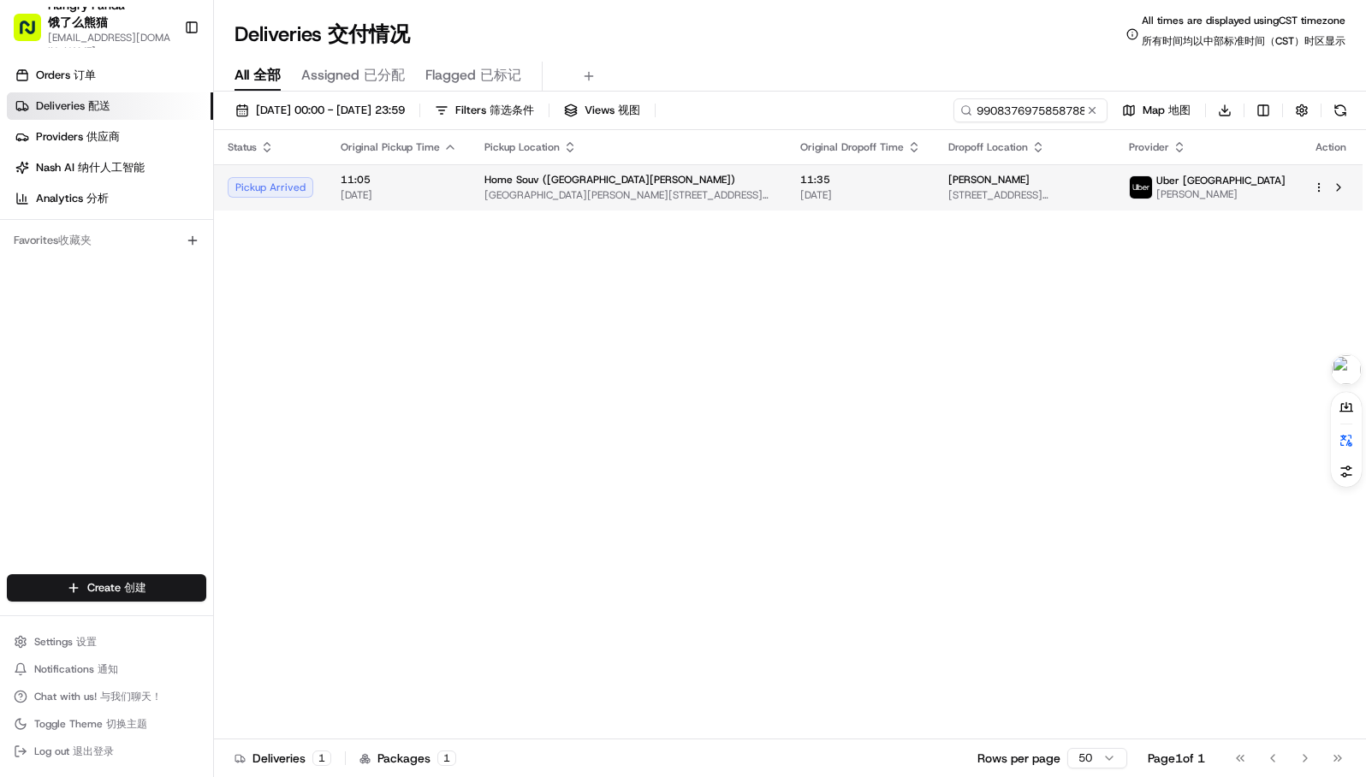
click at [516, 183] on span "Home Souv ([GEOGRAPHIC_DATA][PERSON_NAME])" at bounding box center [609, 180] width 251 height 14
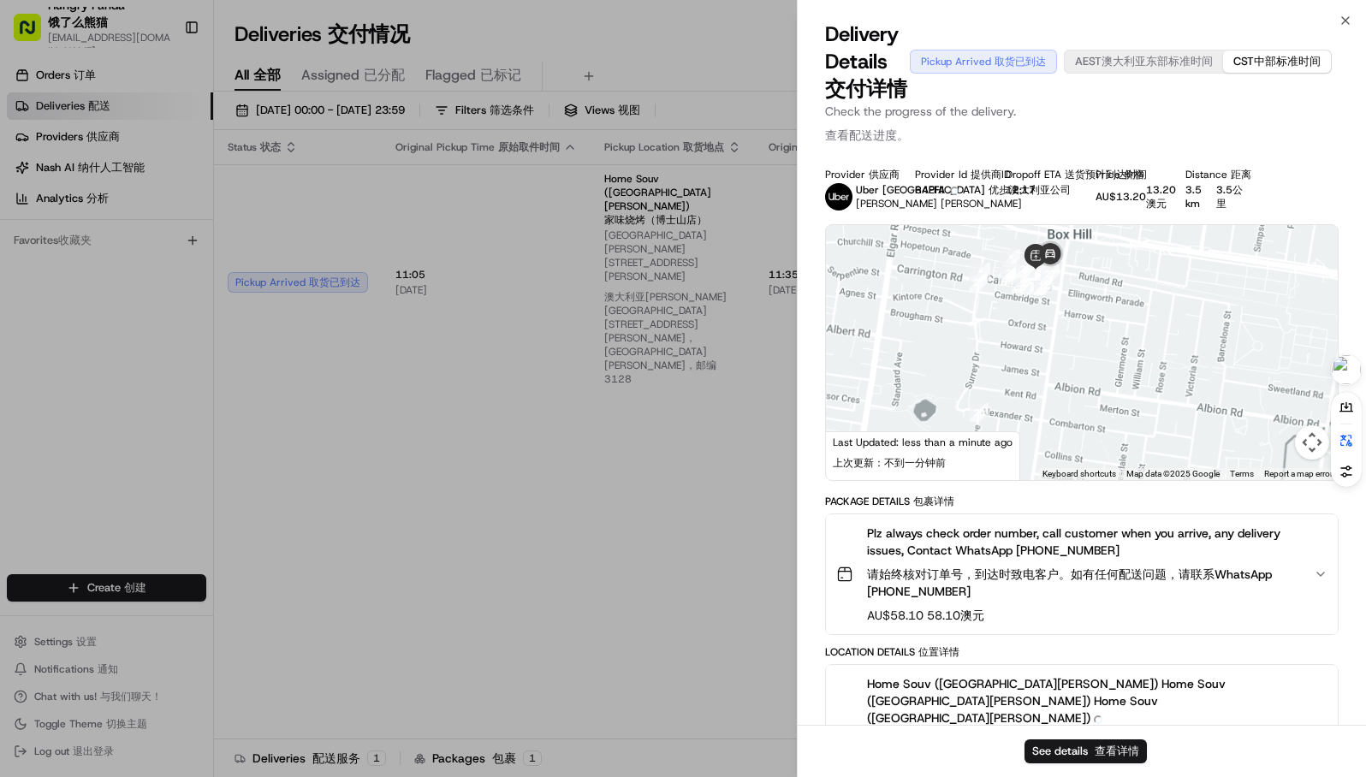
drag, startPoint x: 1069, startPoint y: 296, endPoint x: 1058, endPoint y: 426, distance: 130.6
click at [1058, 426] on div at bounding box center [1082, 352] width 512 height 255
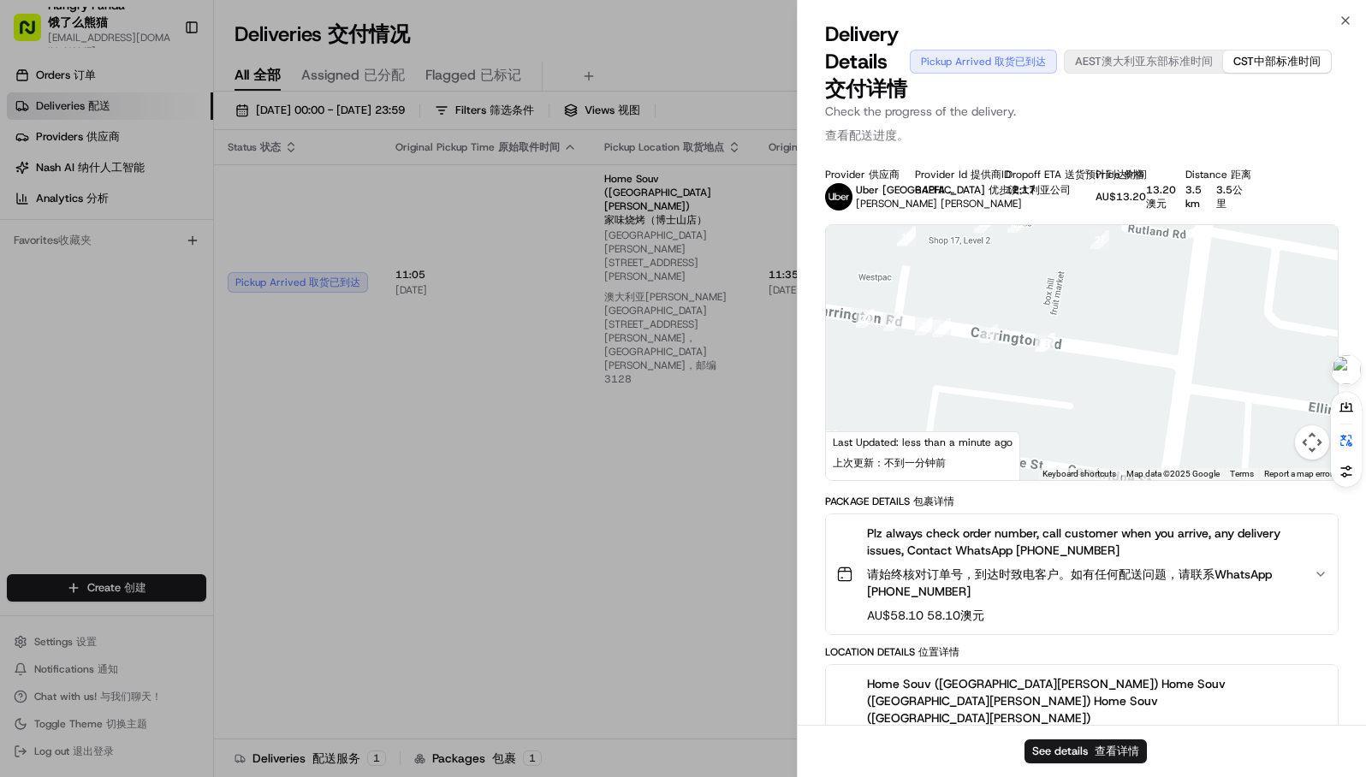
drag, startPoint x: 1069, startPoint y: 286, endPoint x: 1043, endPoint y: 457, distance: 173.2
click at [1043, 457] on div at bounding box center [1082, 352] width 512 height 255
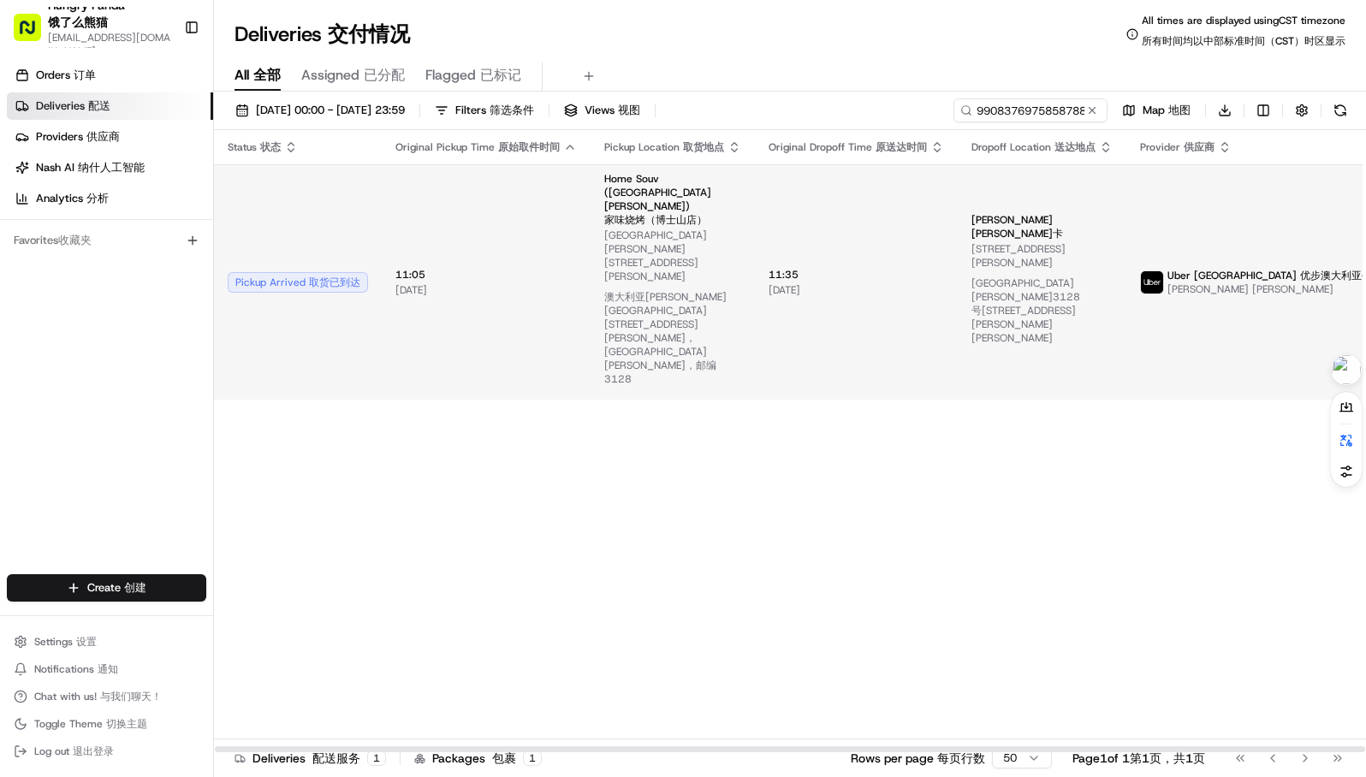
click at [703, 233] on span "[GEOGRAPHIC_DATA][PERSON_NAME][STREET_ADDRESS][PERSON_NAME][PERSON_NAME][STREET…" at bounding box center [672, 311] width 137 height 164
